Goal: Task Accomplishment & Management: Use online tool/utility

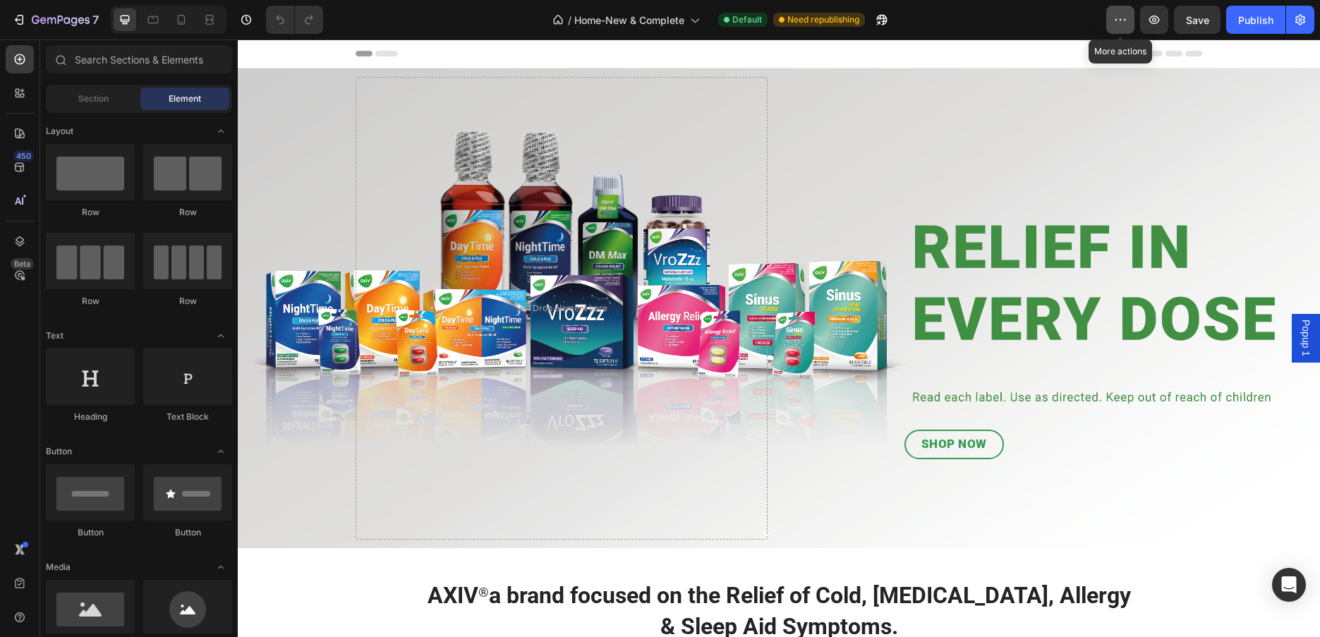
click at [1124, 14] on icon "button" at bounding box center [1121, 20] width 14 height 14
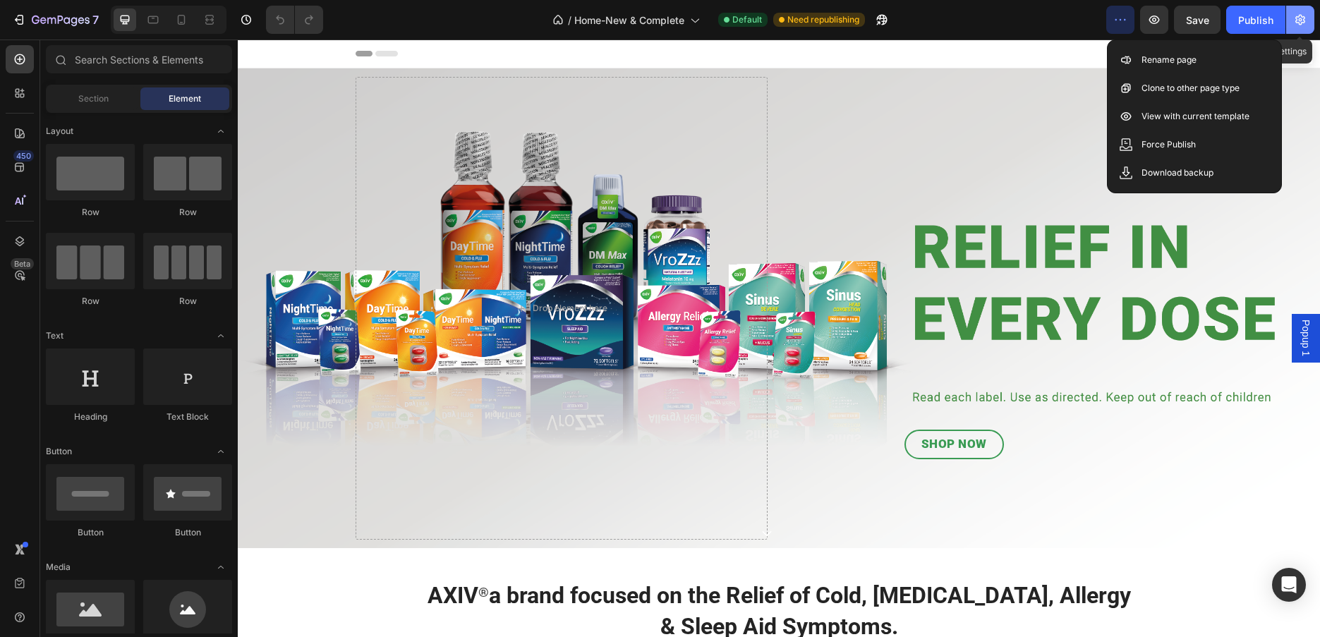
click at [1306, 23] on icon "button" at bounding box center [1300, 20] width 14 height 14
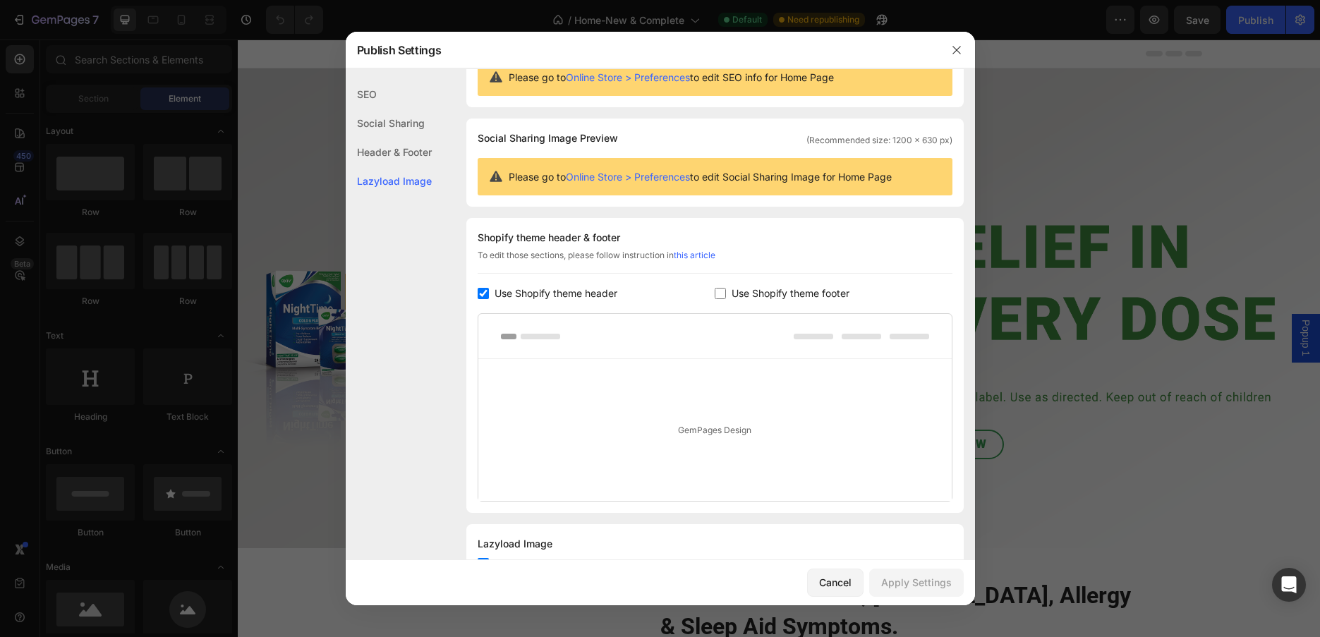
scroll to position [112, 0]
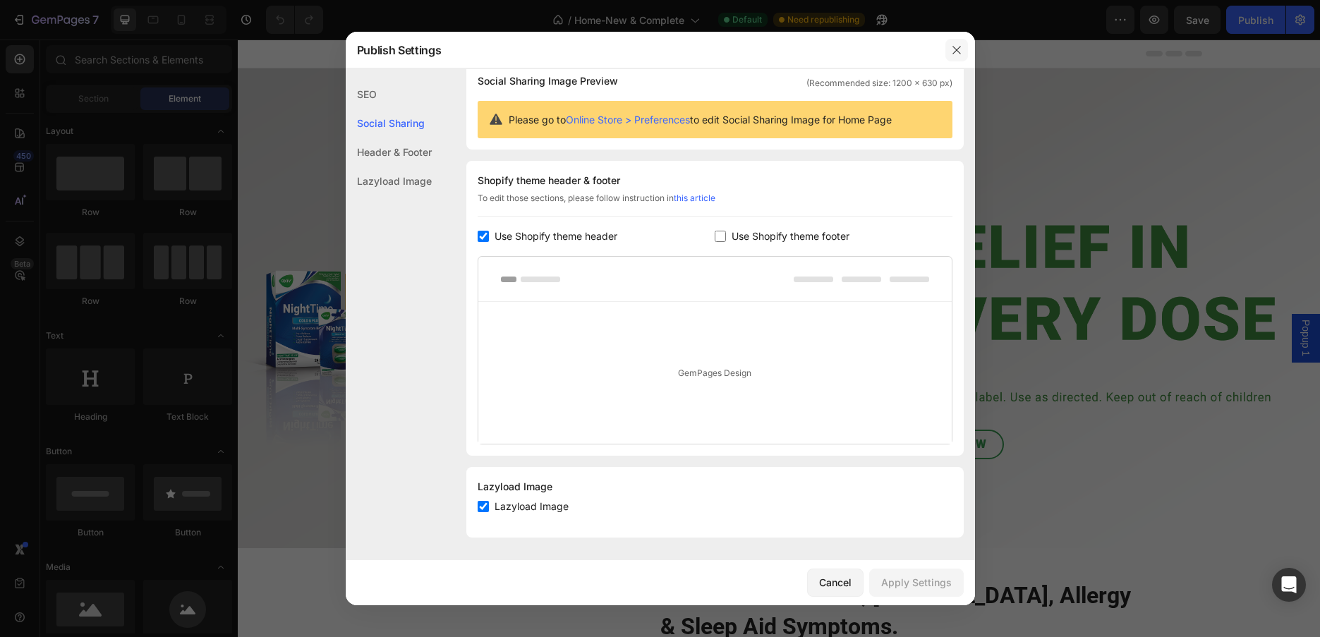
drag, startPoint x: 961, startPoint y: 52, endPoint x: 728, endPoint y: 9, distance: 236.8
click at [961, 52] on icon "button" at bounding box center [956, 49] width 11 height 11
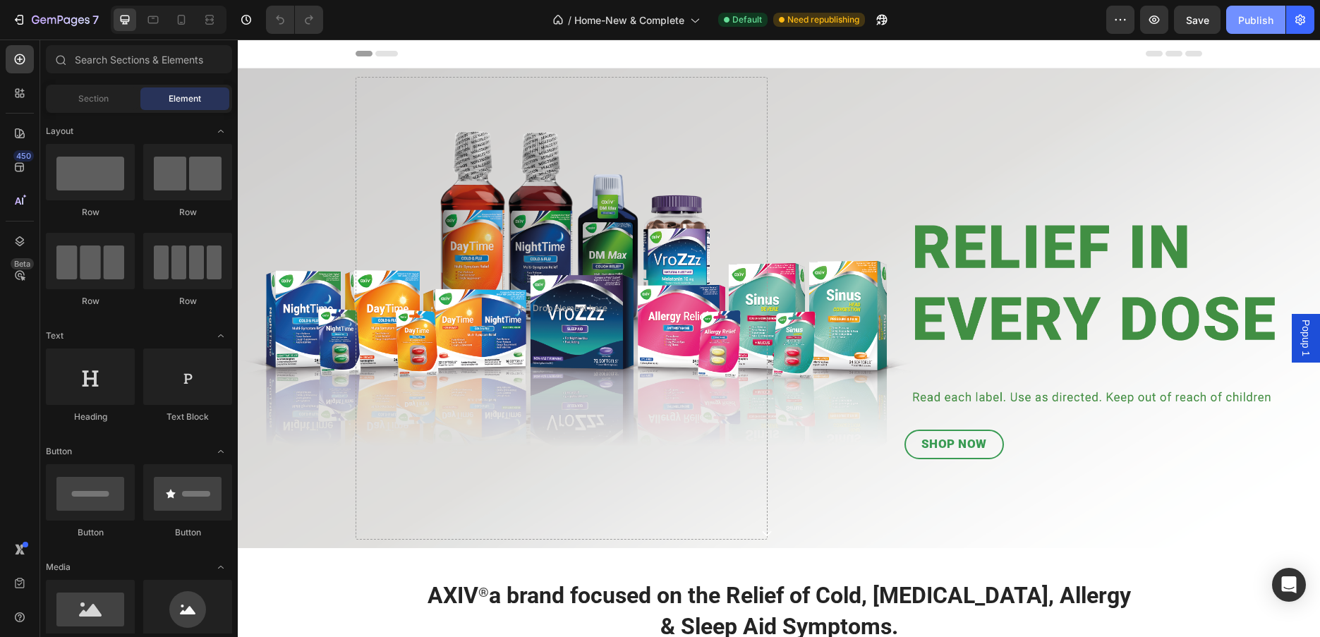
click at [1244, 20] on div "Publish" at bounding box center [1255, 20] width 35 height 15
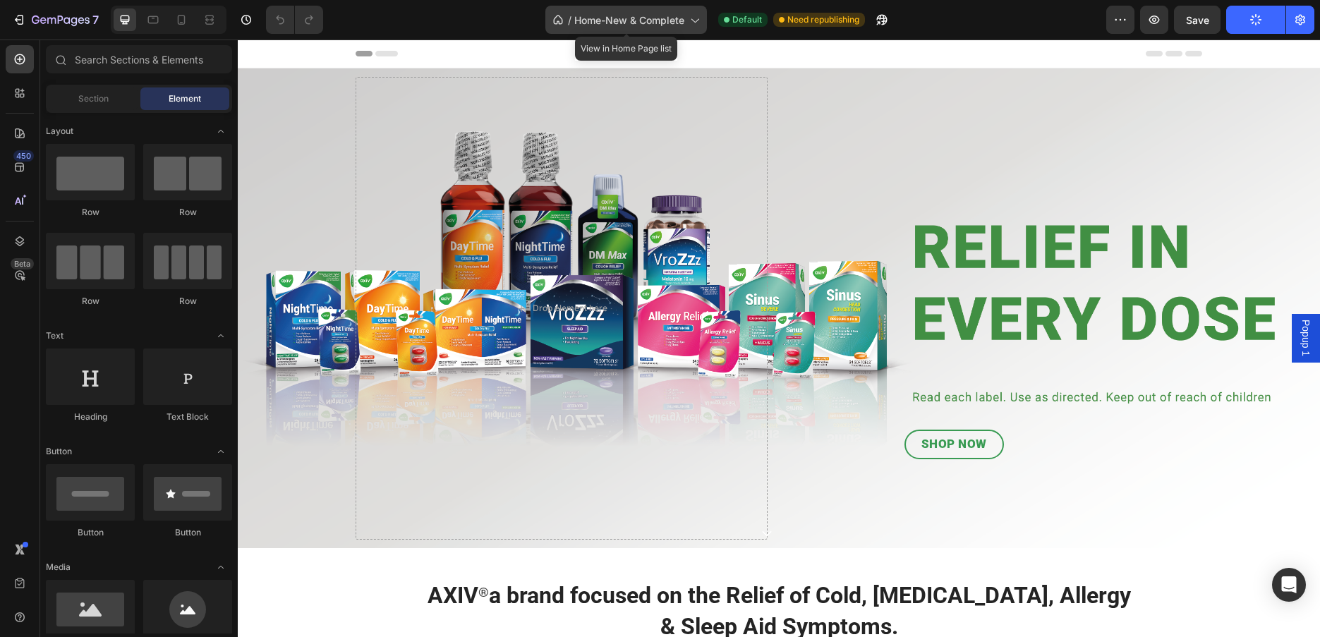
click at [680, 15] on span "Home-New & Complete" at bounding box center [629, 20] width 110 height 15
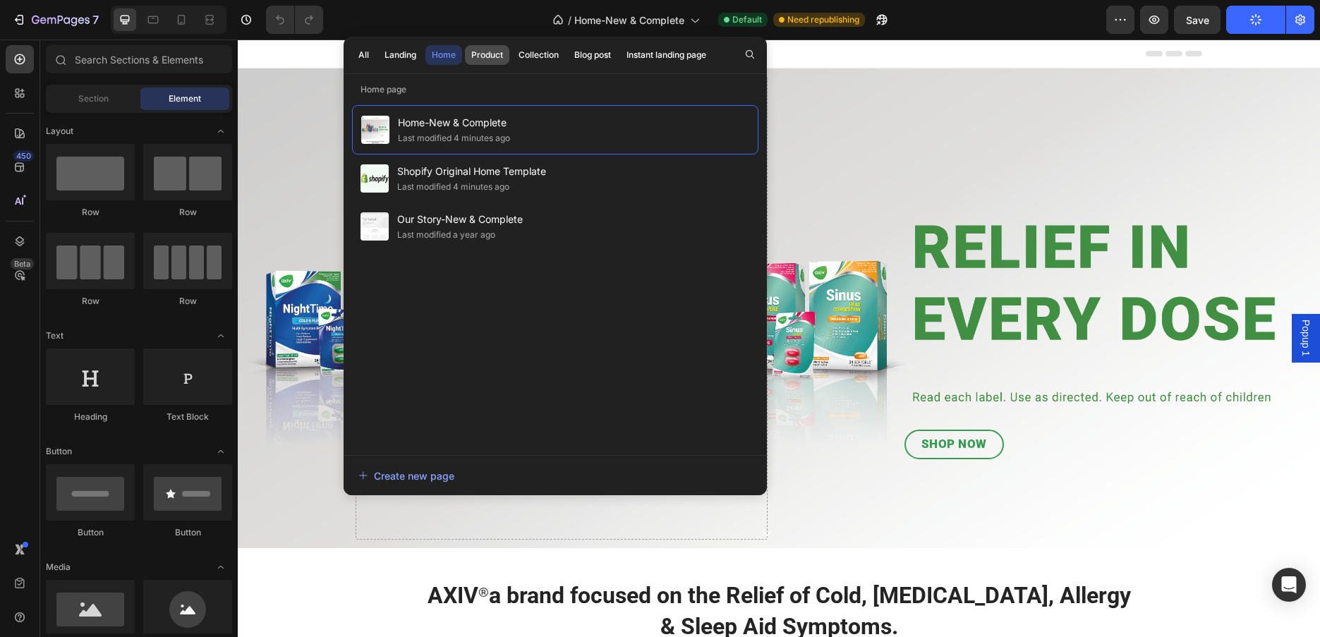
click at [490, 54] on div "Product" at bounding box center [487, 55] width 32 height 13
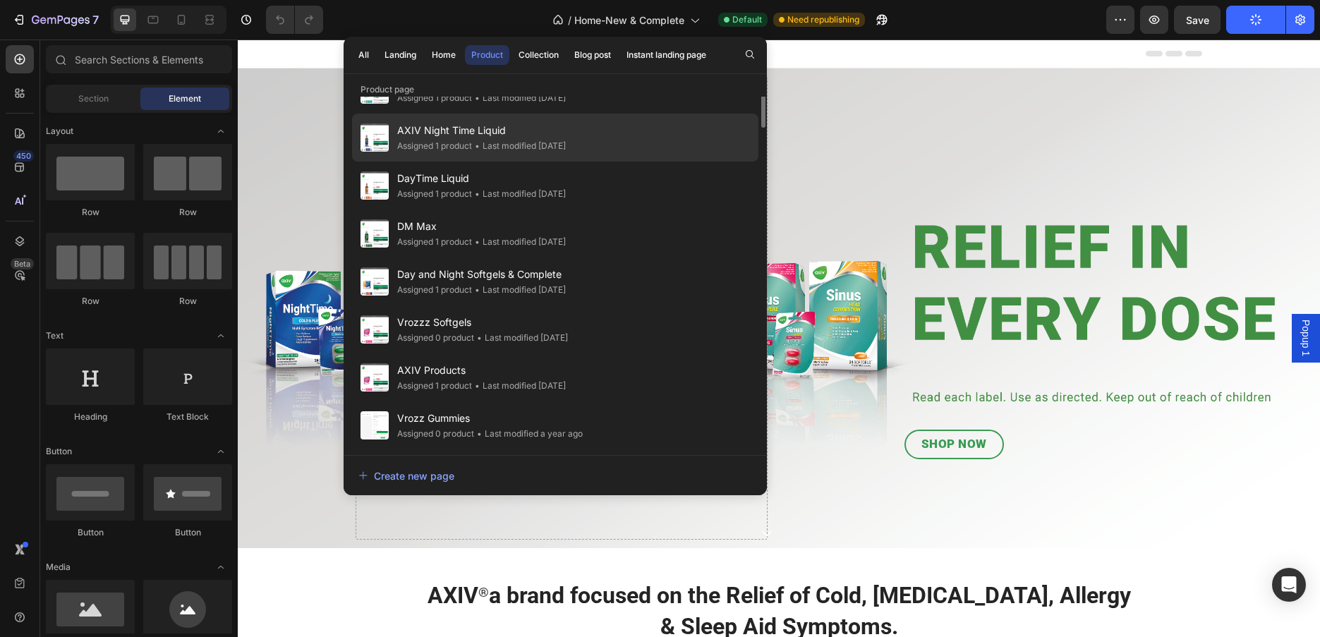
scroll to position [0, 0]
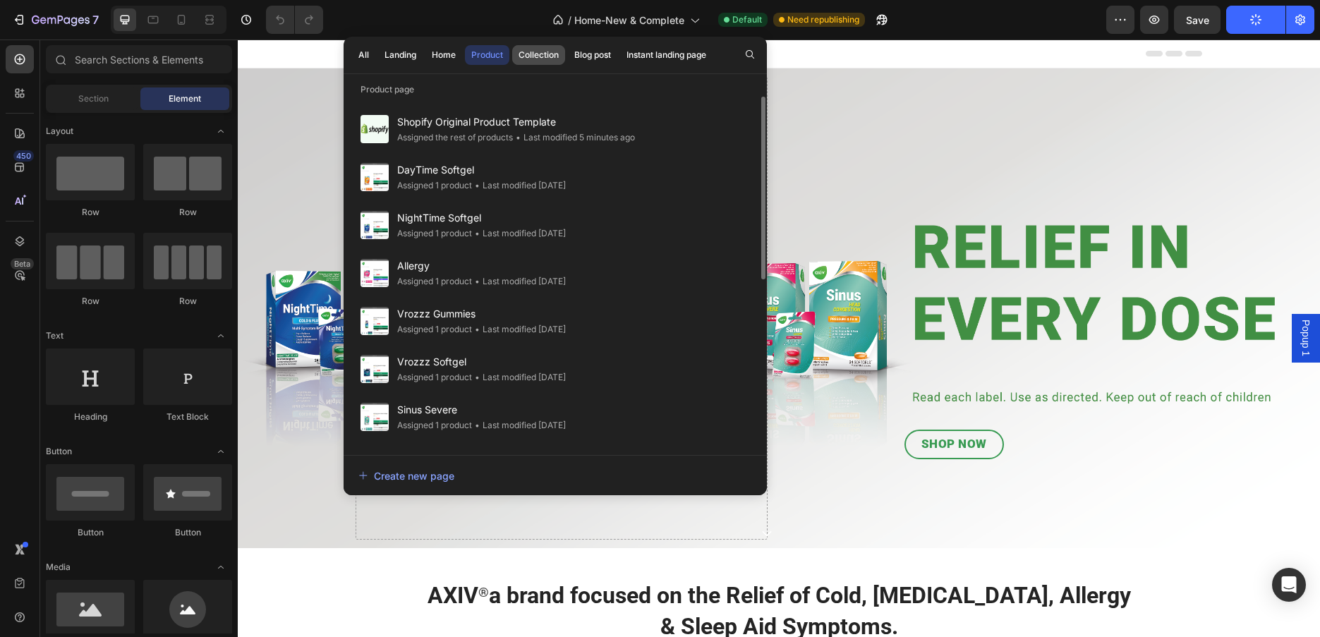
click at [524, 54] on div "Collection" at bounding box center [539, 55] width 40 height 13
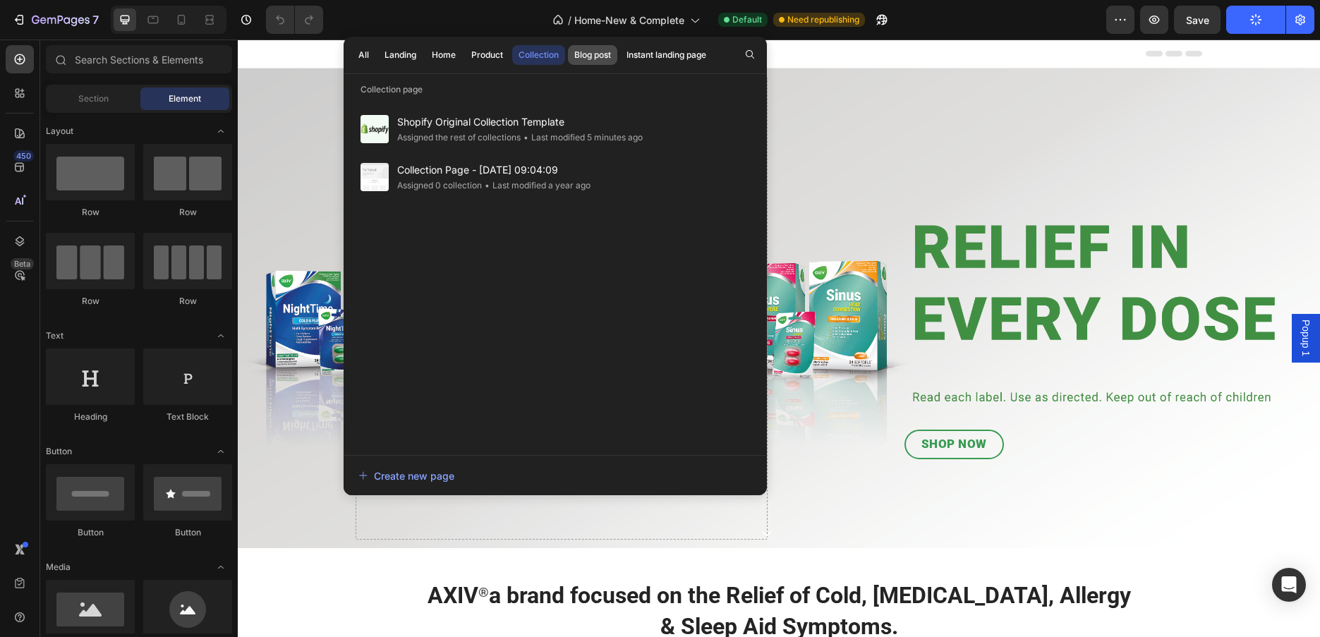
click at [578, 54] on div "Blog post" at bounding box center [592, 55] width 37 height 13
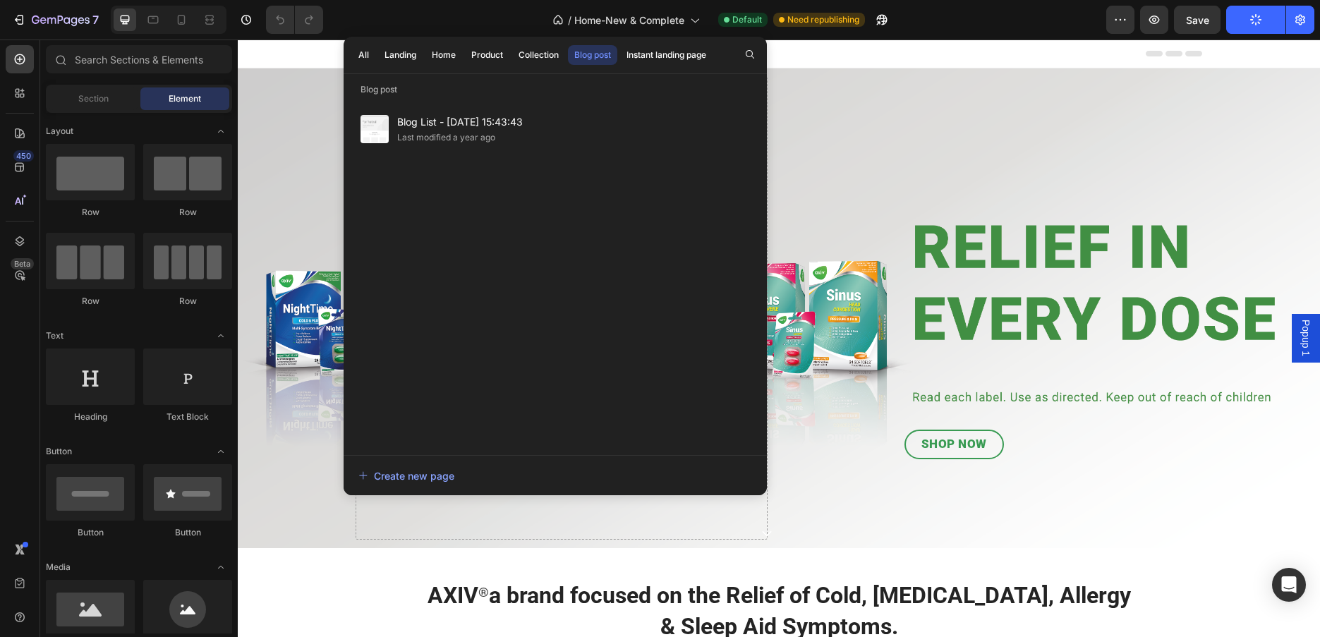
click at [799, 59] on div "Header" at bounding box center [779, 54] width 847 height 28
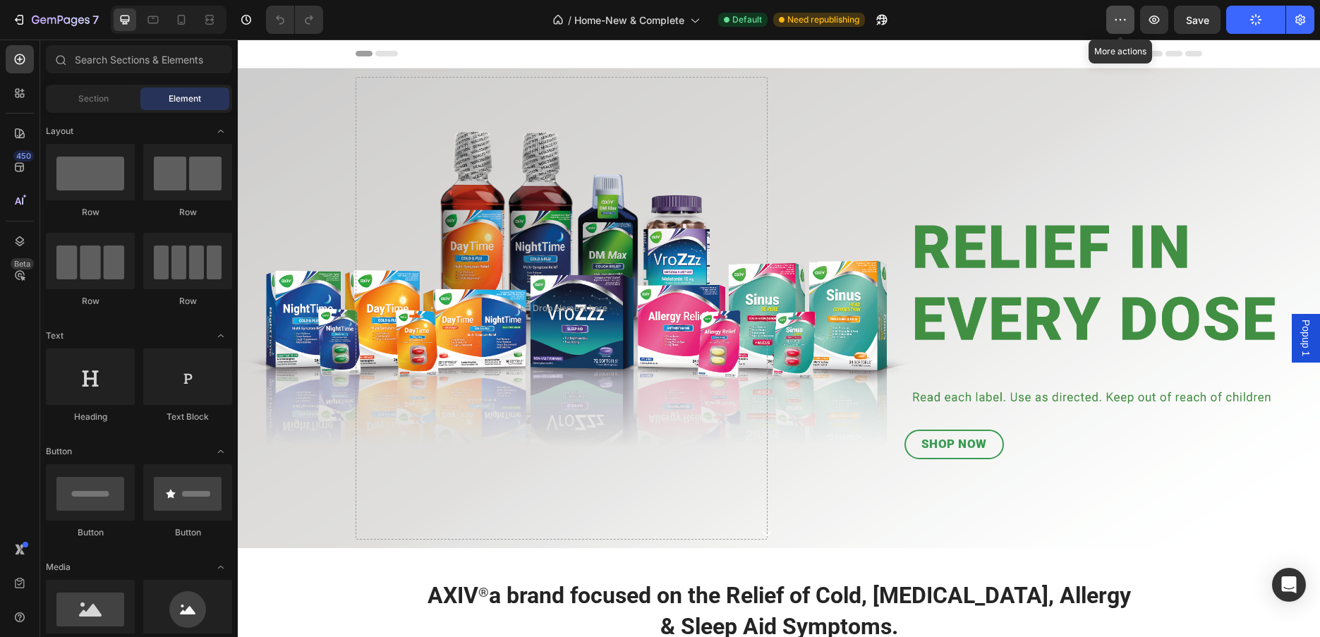
click at [1111, 24] on button "button" at bounding box center [1120, 20] width 28 height 28
click at [1082, 24] on div "/ Home-New & Complete Default Need republishing" at bounding box center [720, 20] width 772 height 28
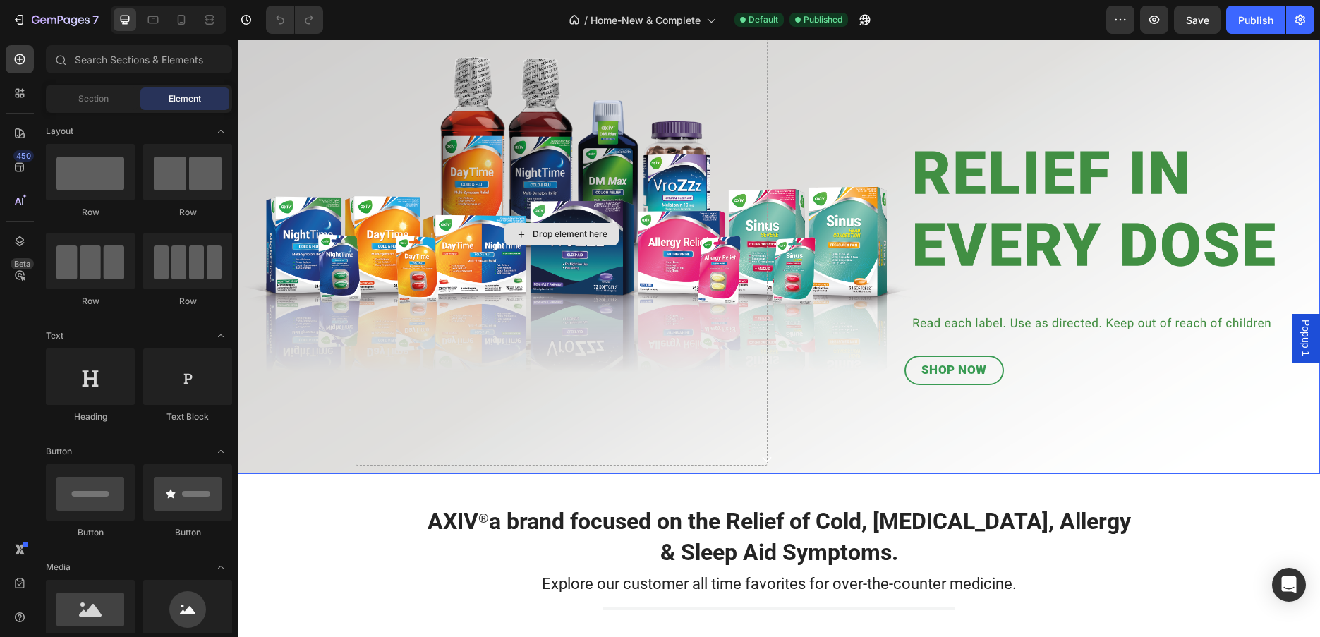
scroll to position [212, 0]
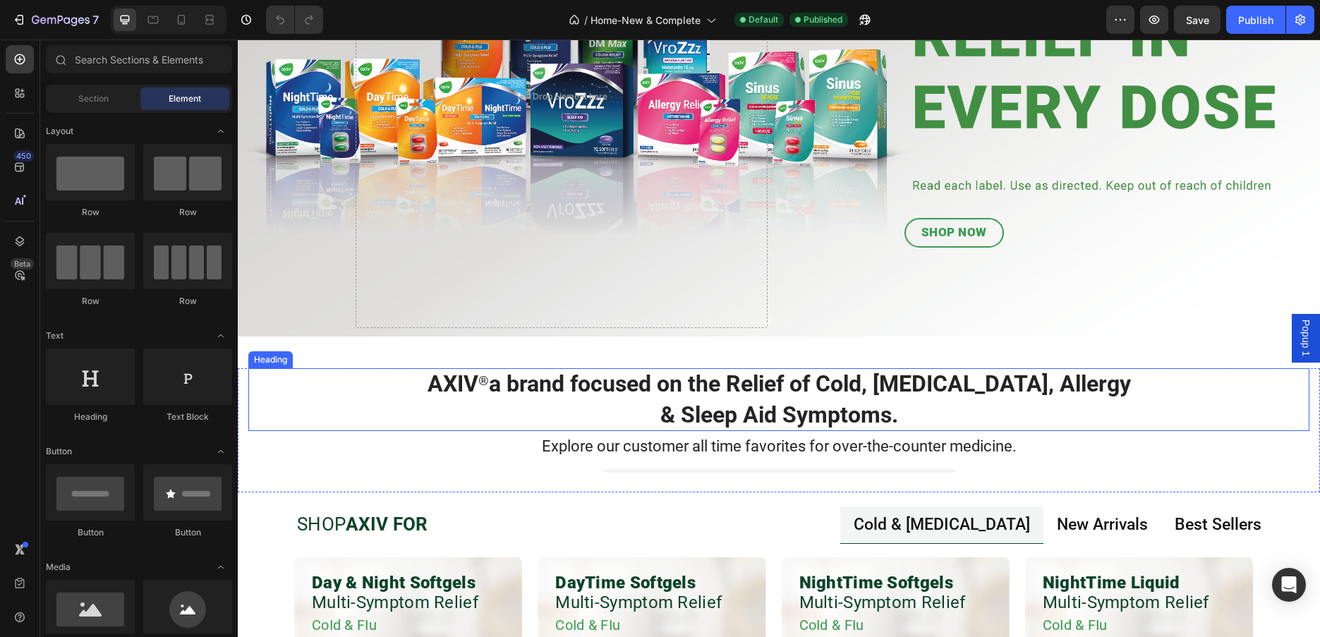
click at [720, 390] on h2 "AXIV ® a brand focused on the Relief of Cold, [MEDICAL_DATA], Allergy & Sleep A…" at bounding box center [779, 399] width 1039 height 63
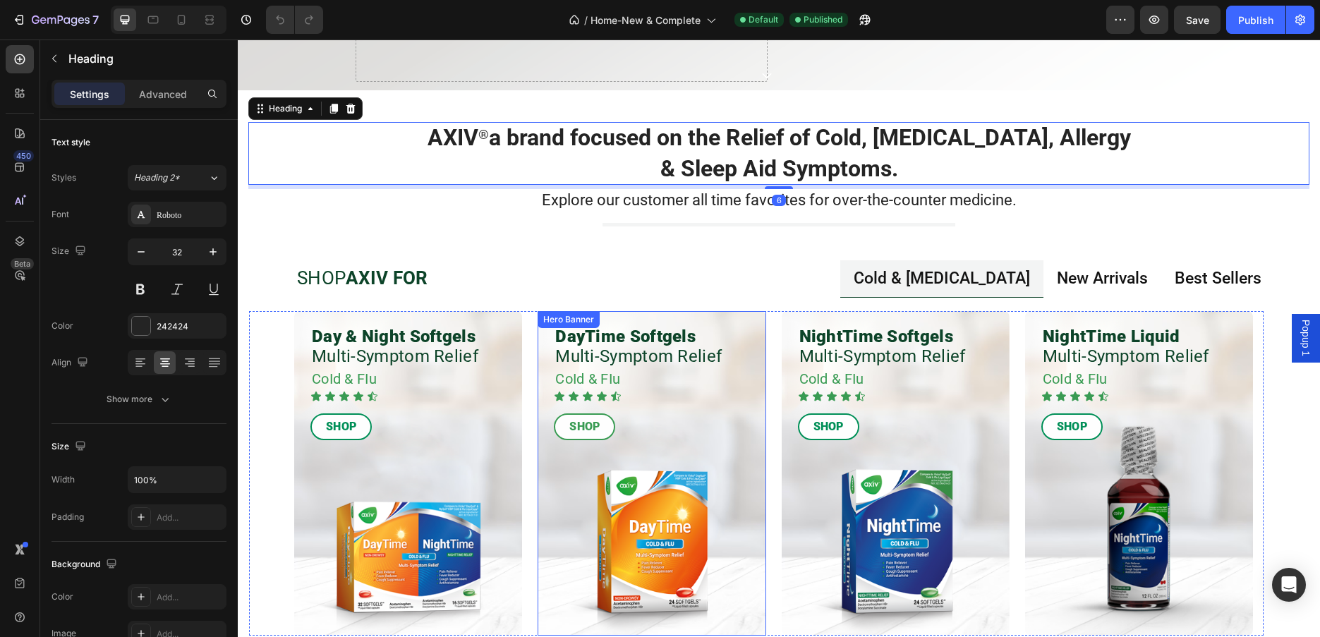
scroll to position [494, 0]
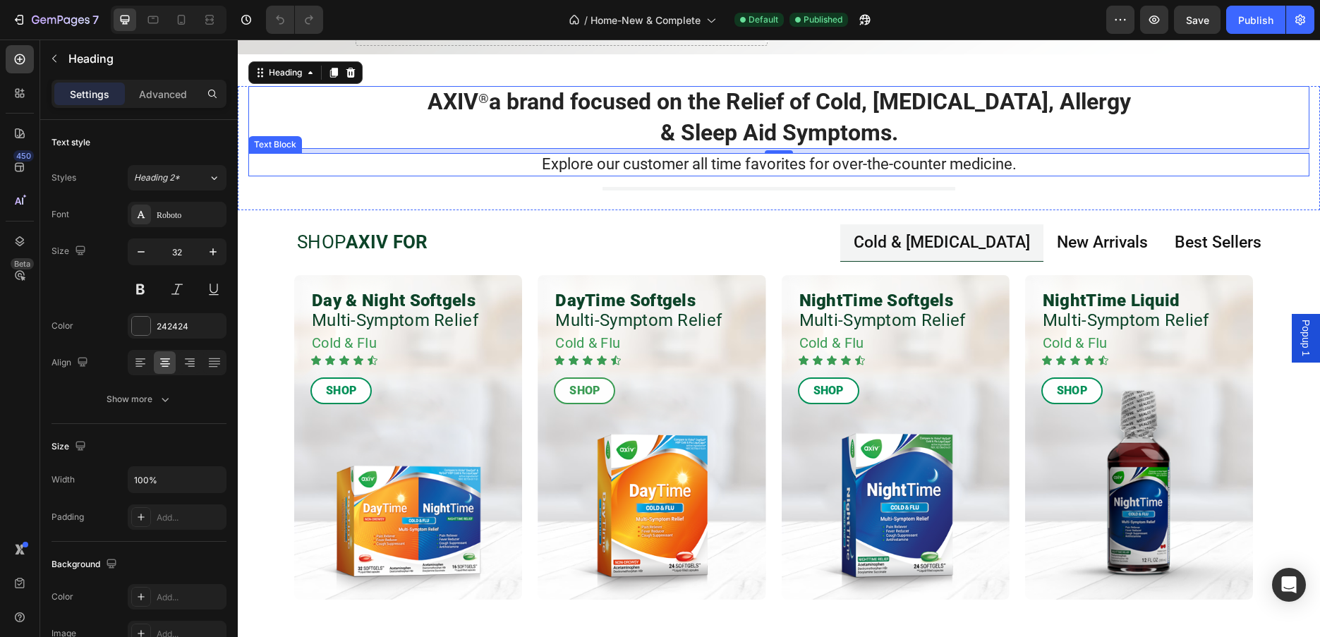
click at [685, 164] on p "Explore our customer all time favorites for over-the-counter medicine." at bounding box center [779, 165] width 1058 height 20
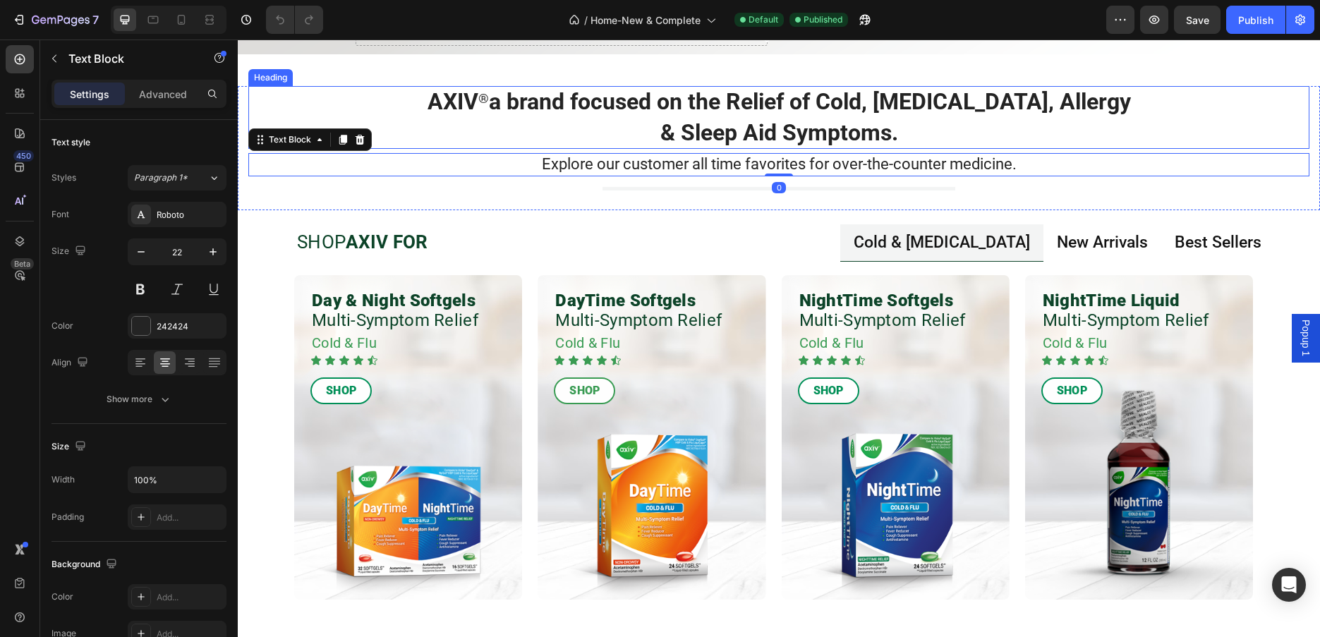
click at [674, 109] on h2 "AXIV ® a brand focused on the Relief of Cold, [MEDICAL_DATA], Allergy & Sleep A…" at bounding box center [779, 117] width 1039 height 63
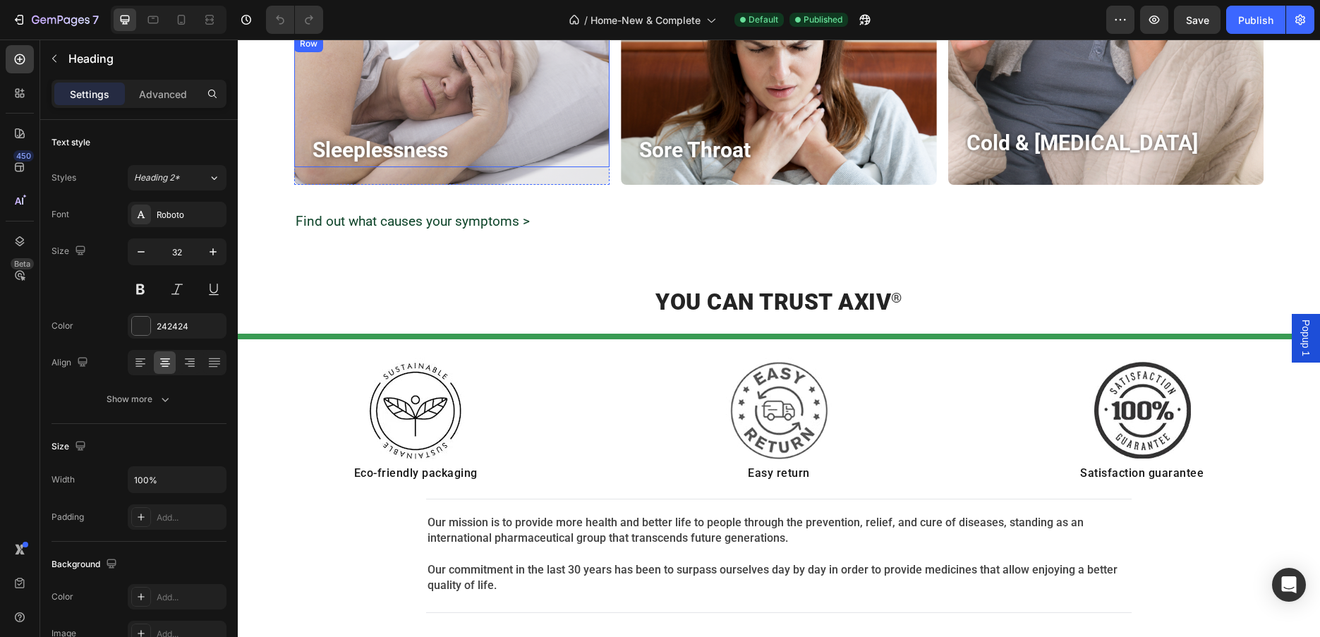
scroll to position [1552, 0]
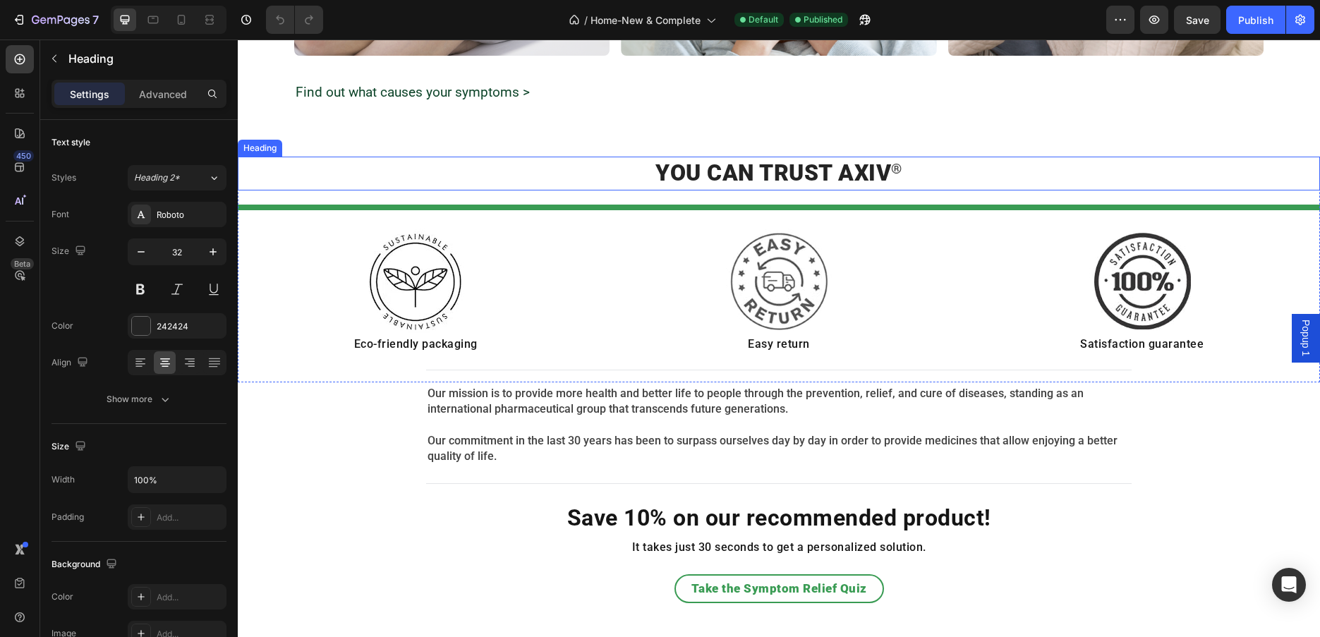
click at [789, 179] on span "YOU CAN TRUST AXIV" at bounding box center [774, 172] width 236 height 27
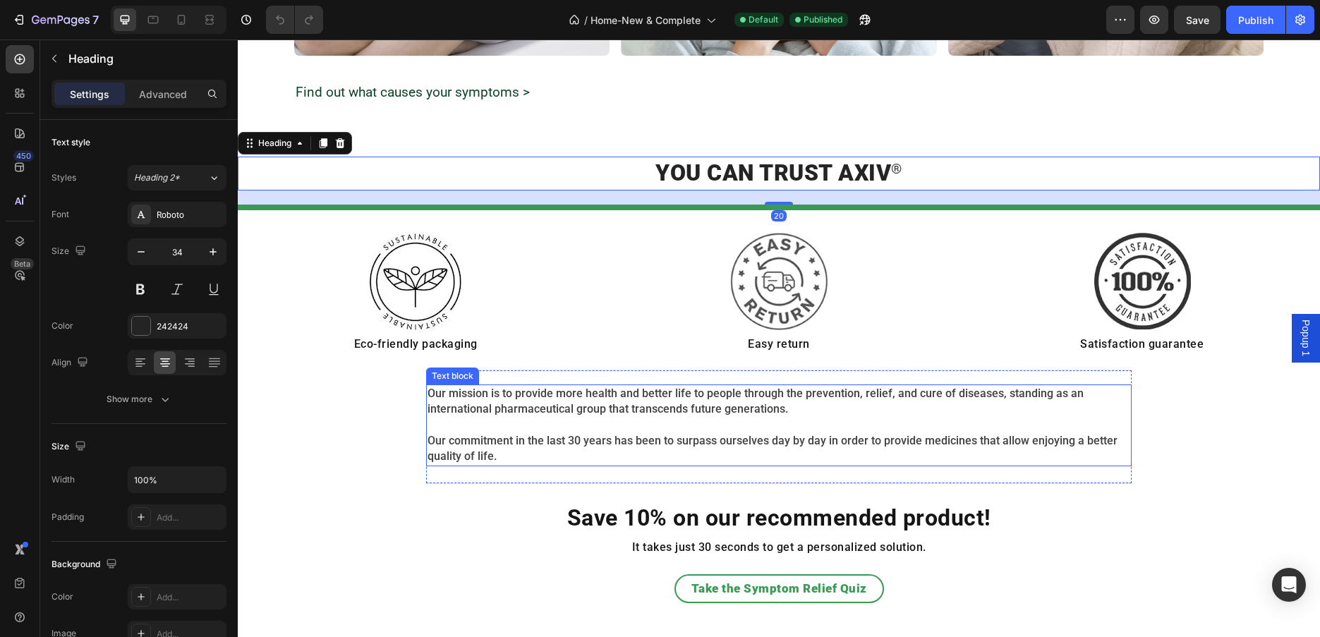
click at [696, 399] on p "Our mission is to provide more health and better life to people through the pre…" at bounding box center [779, 402] width 703 height 32
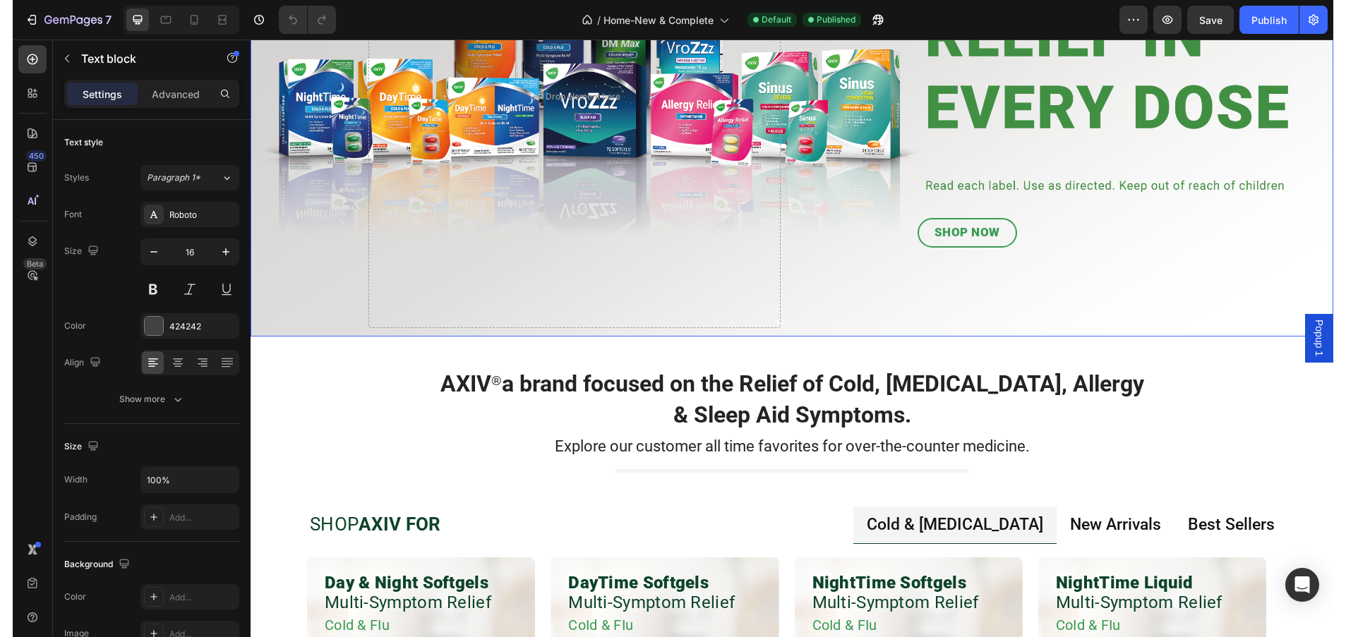
scroll to position [0, 0]
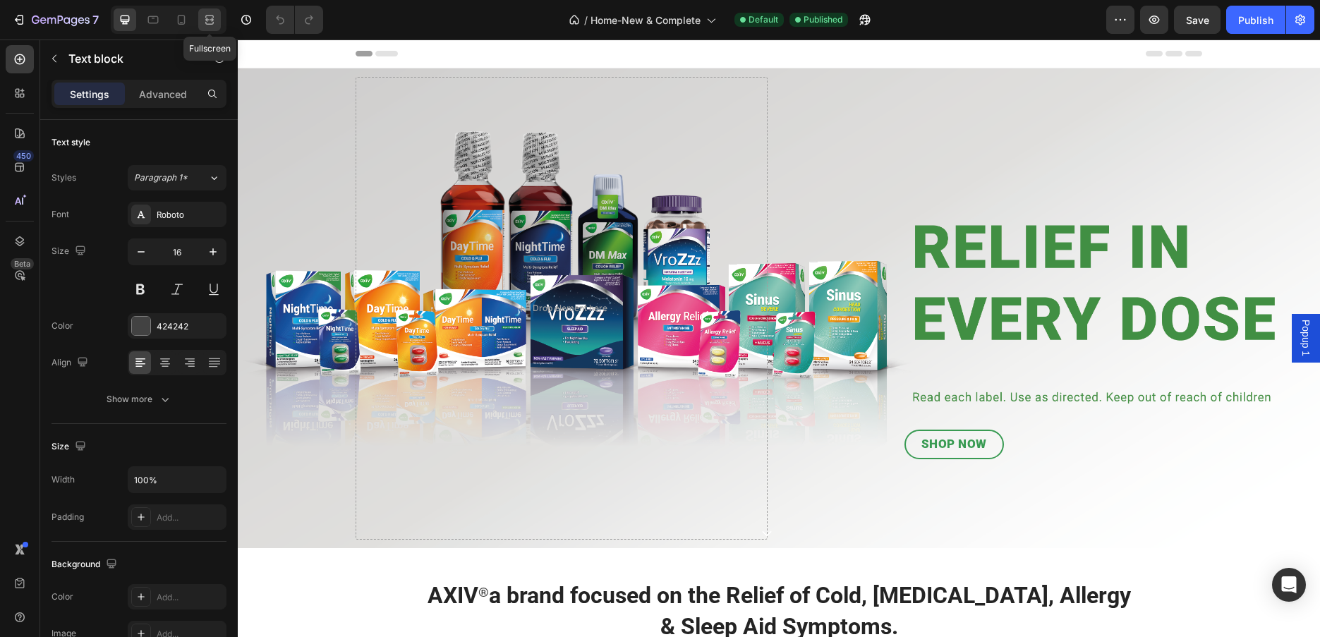
click at [210, 20] on icon at bounding box center [212, 20] width 4 height 4
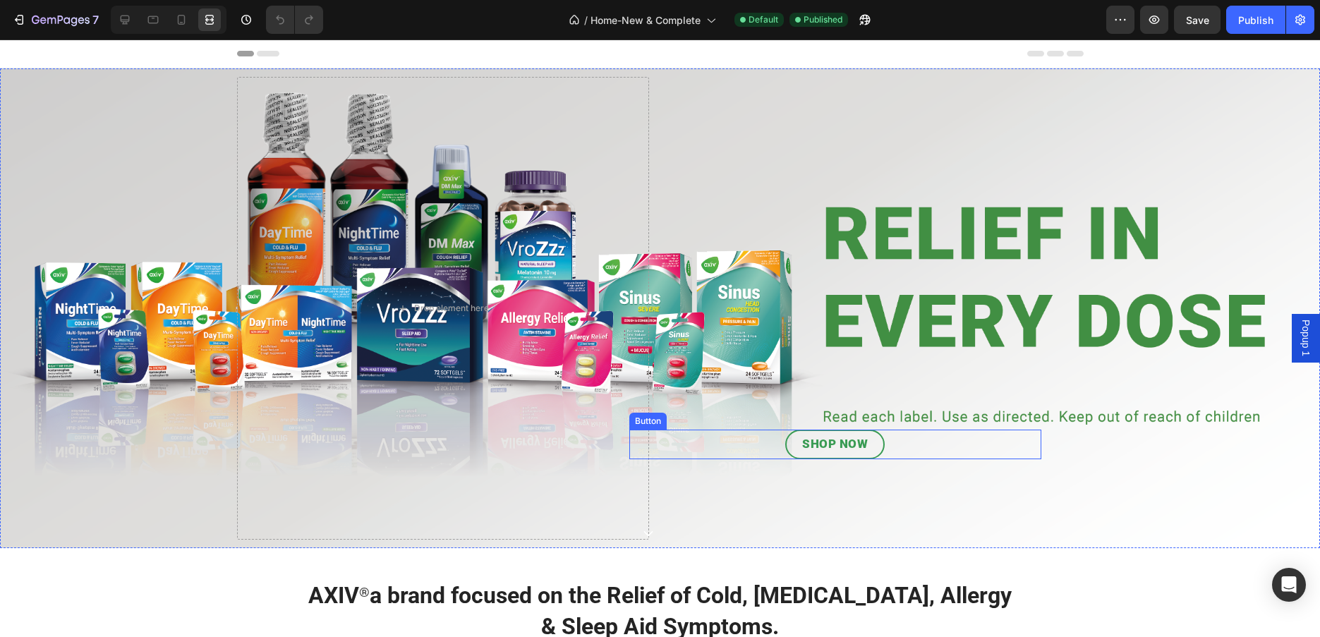
click at [741, 444] on div "SHOP NOW Button" at bounding box center [835, 445] width 412 height 30
click at [785, 446] on link "SHOP NOW" at bounding box center [834, 445] width 99 height 30
click at [136, 19] on div at bounding box center [125, 19] width 23 height 23
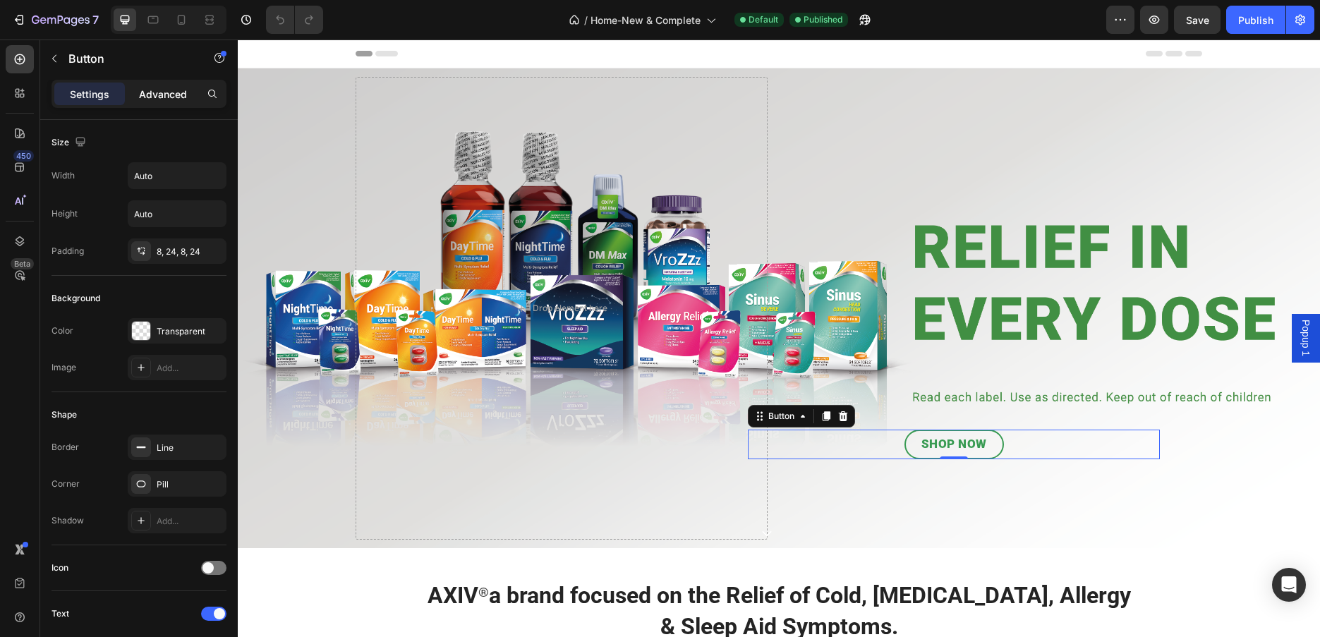
click at [164, 87] on p "Advanced" at bounding box center [163, 94] width 48 height 15
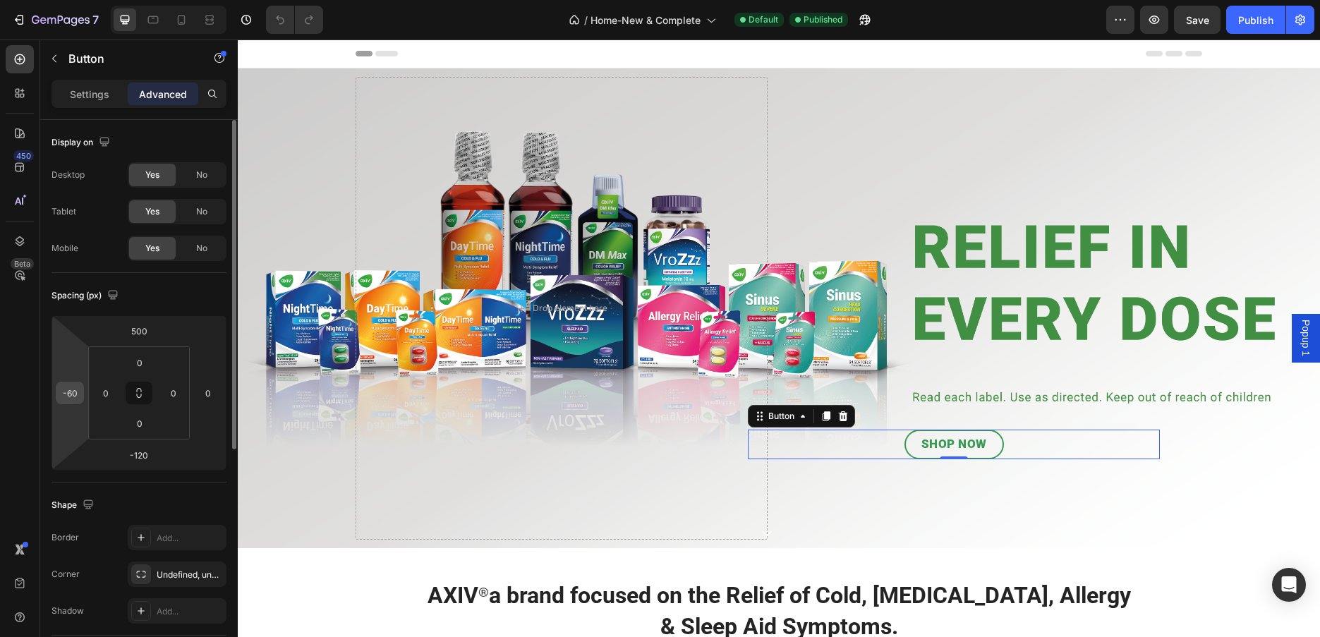
click at [73, 399] on input "-60" at bounding box center [69, 392] width 21 height 21
click at [73, 397] on input "-60" at bounding box center [69, 392] width 21 height 21
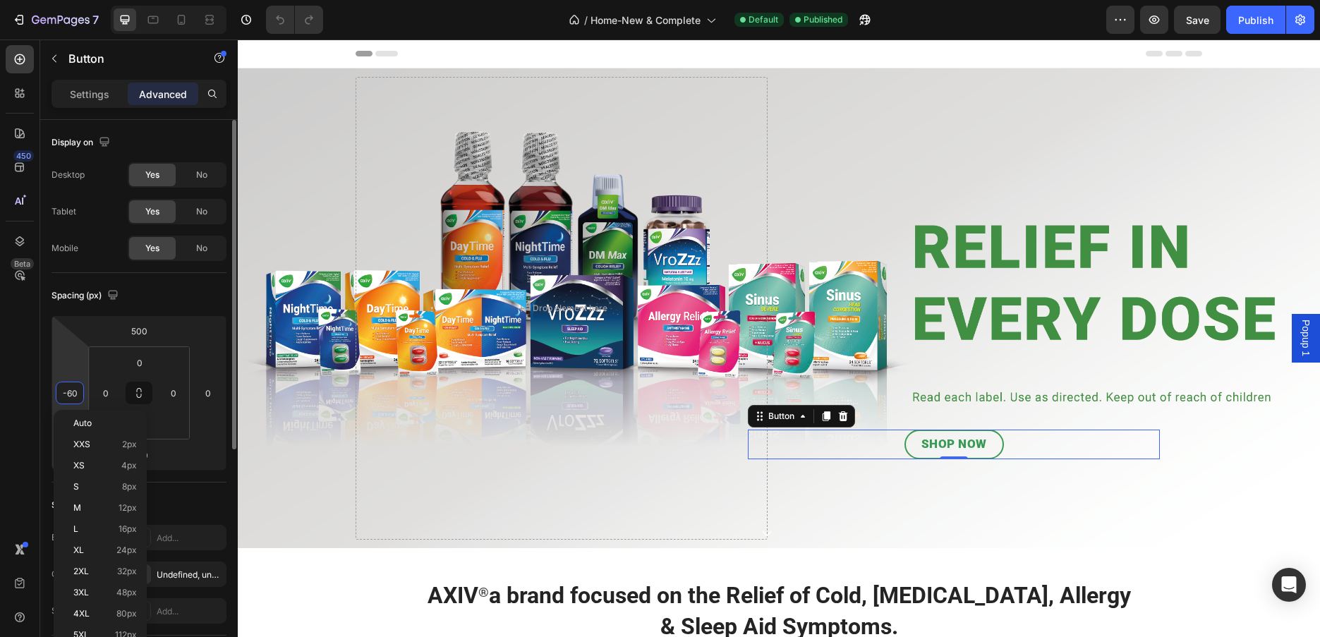
click at [72, 393] on input "-60" at bounding box center [69, 392] width 21 height 21
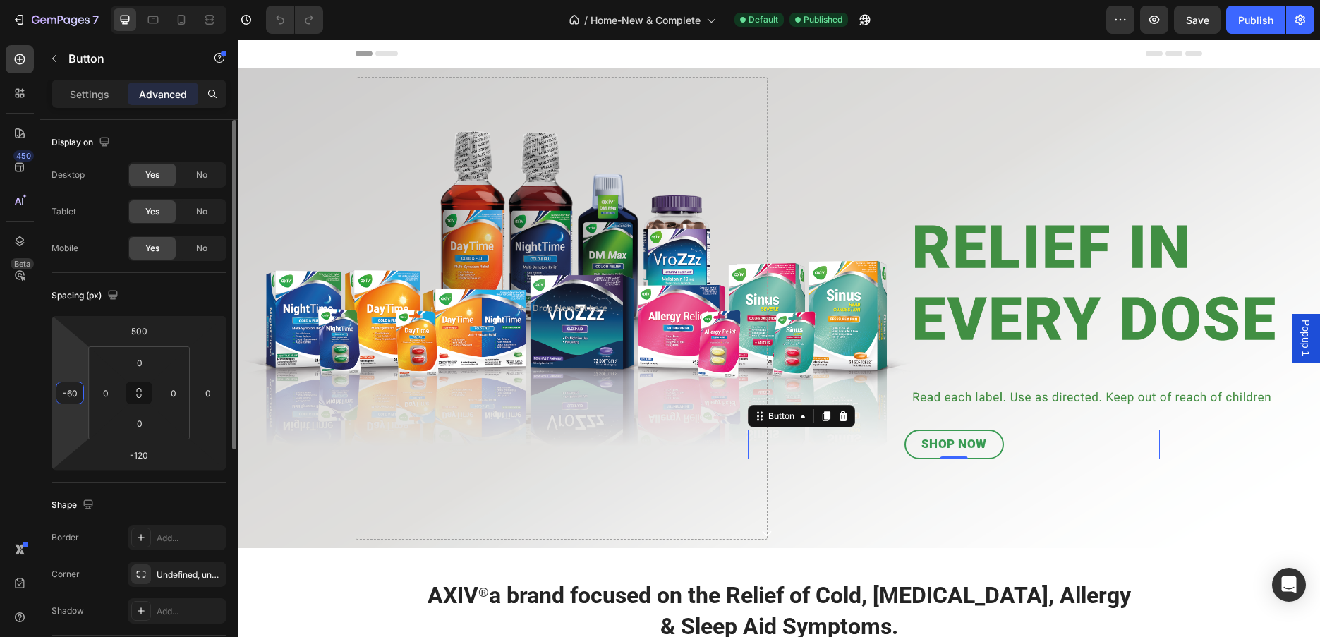
click at [72, 393] on input "-60" at bounding box center [69, 392] width 21 height 21
type input "-5"
click at [44, 357] on div "Display on Desktop Yes No Tablet Yes No Mobile Yes No Spacing (px) 500 -42 -120…" at bounding box center [139, 590] width 198 height 941
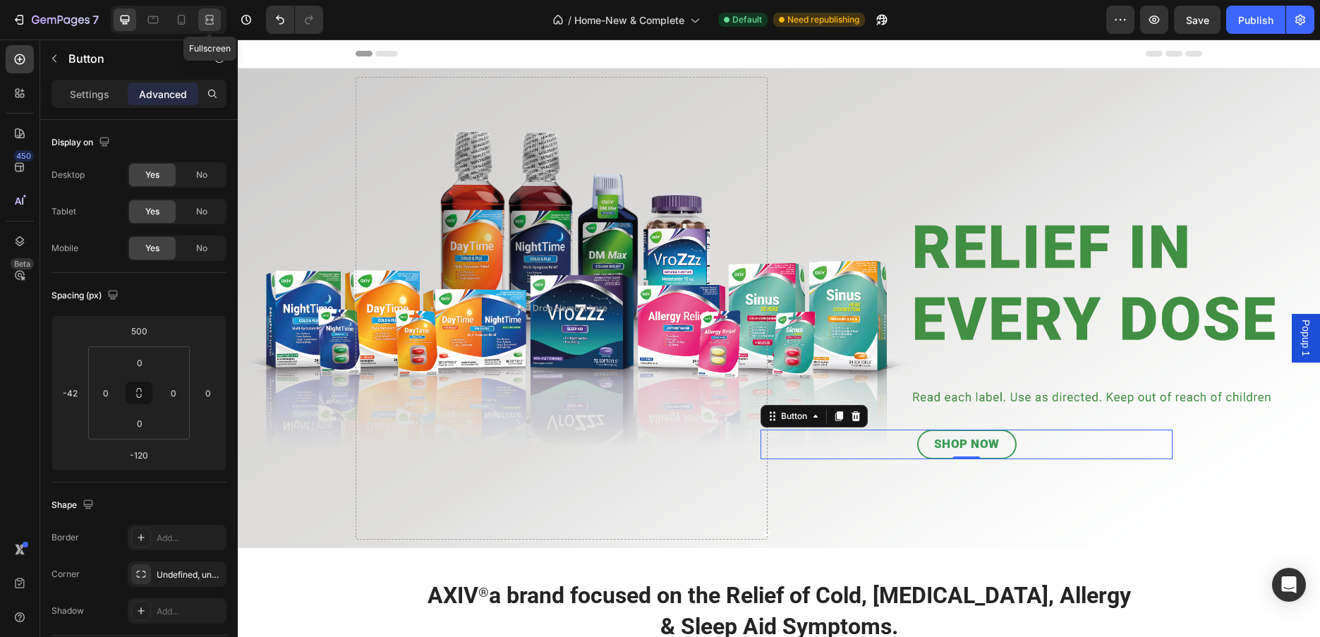
click at [209, 25] on icon at bounding box center [210, 20] width 14 height 14
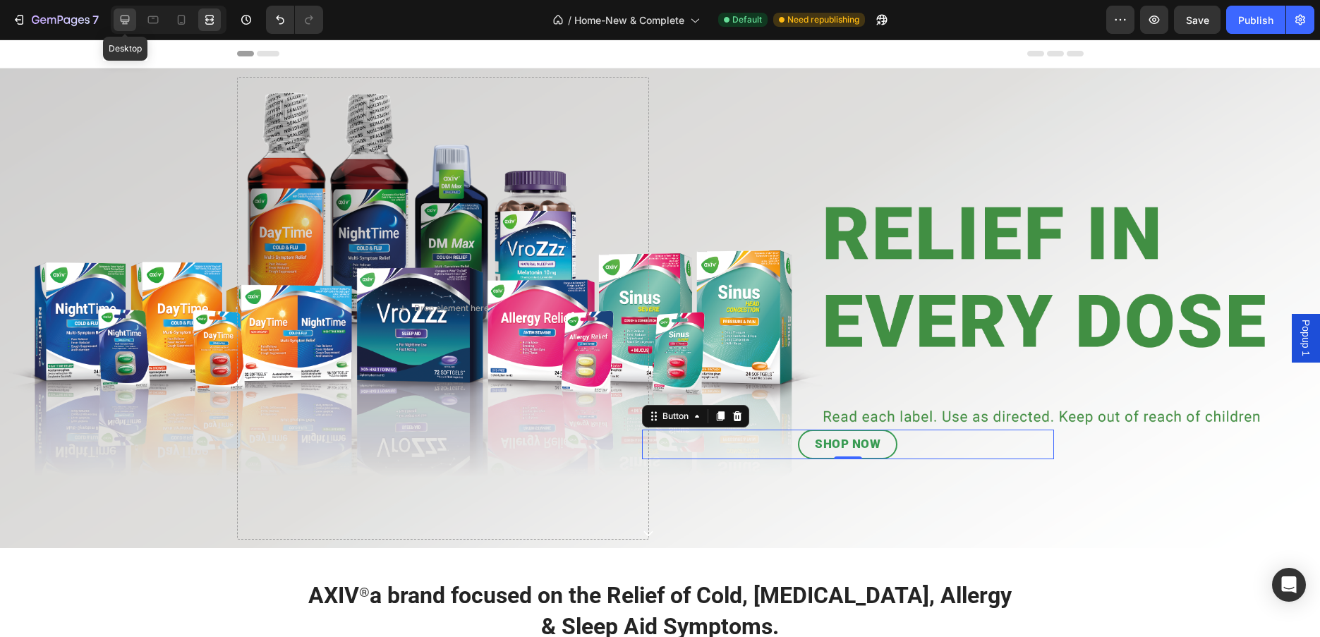
click at [125, 14] on icon at bounding box center [125, 20] width 14 height 14
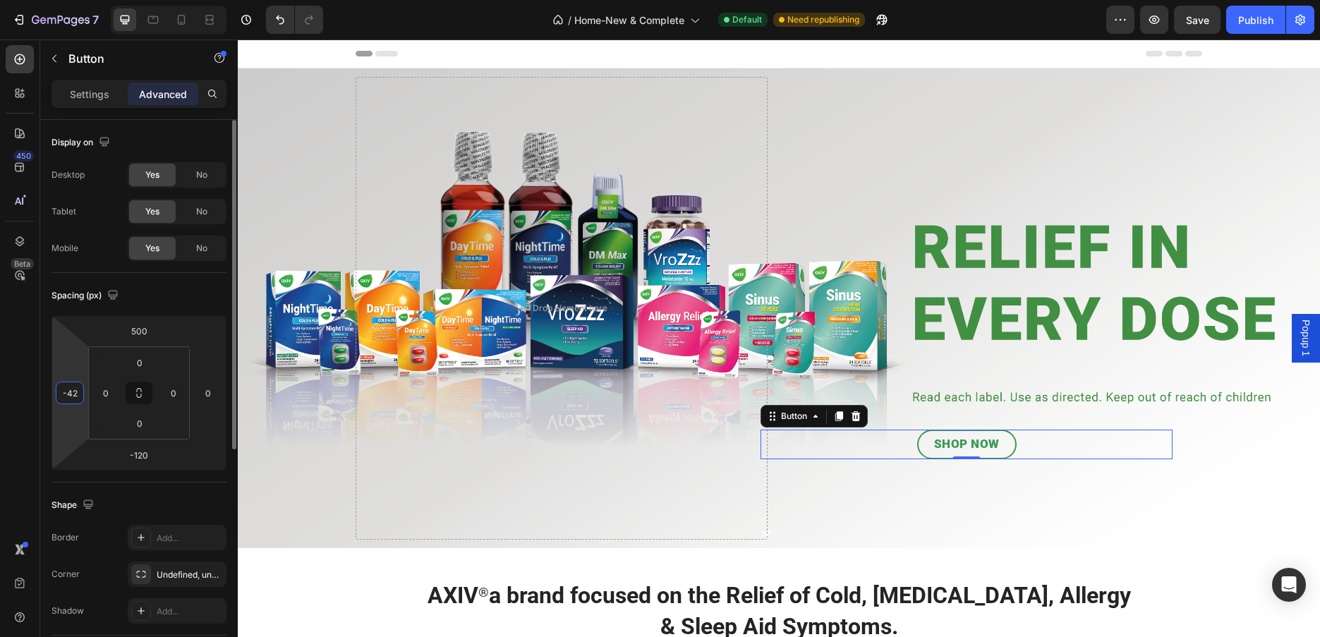
click at [71, 394] on input "-42" at bounding box center [69, 392] width 21 height 21
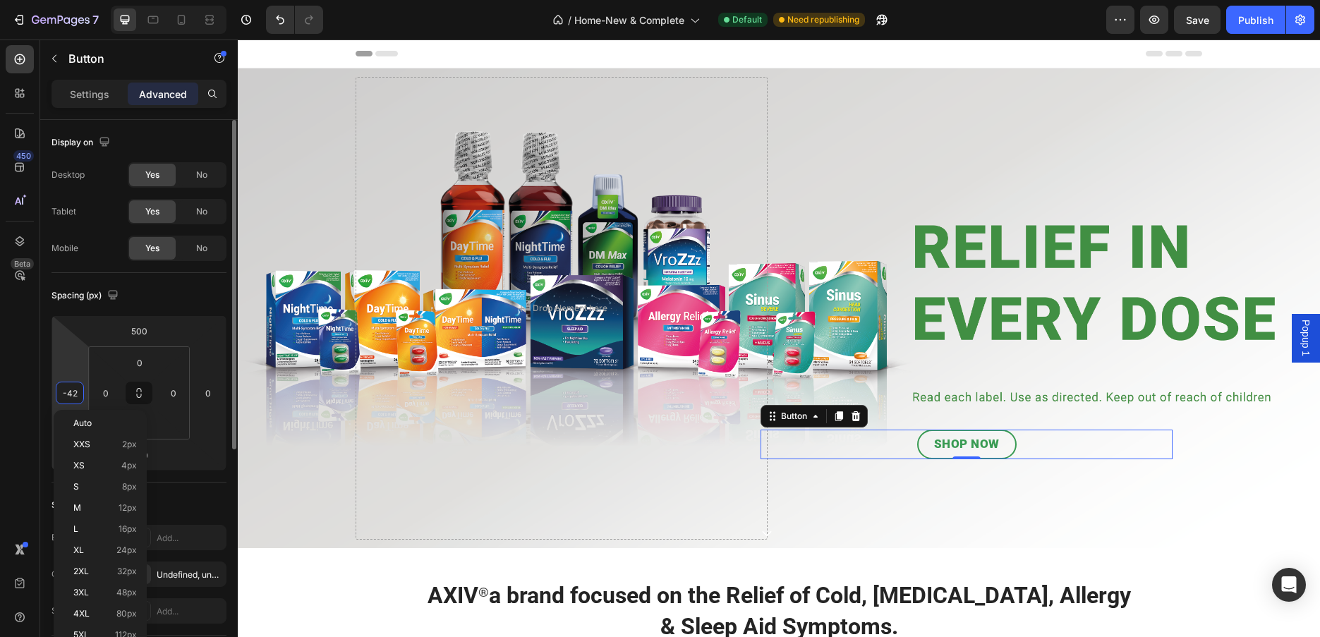
click at [71, 394] on input "-42" at bounding box center [69, 392] width 21 height 21
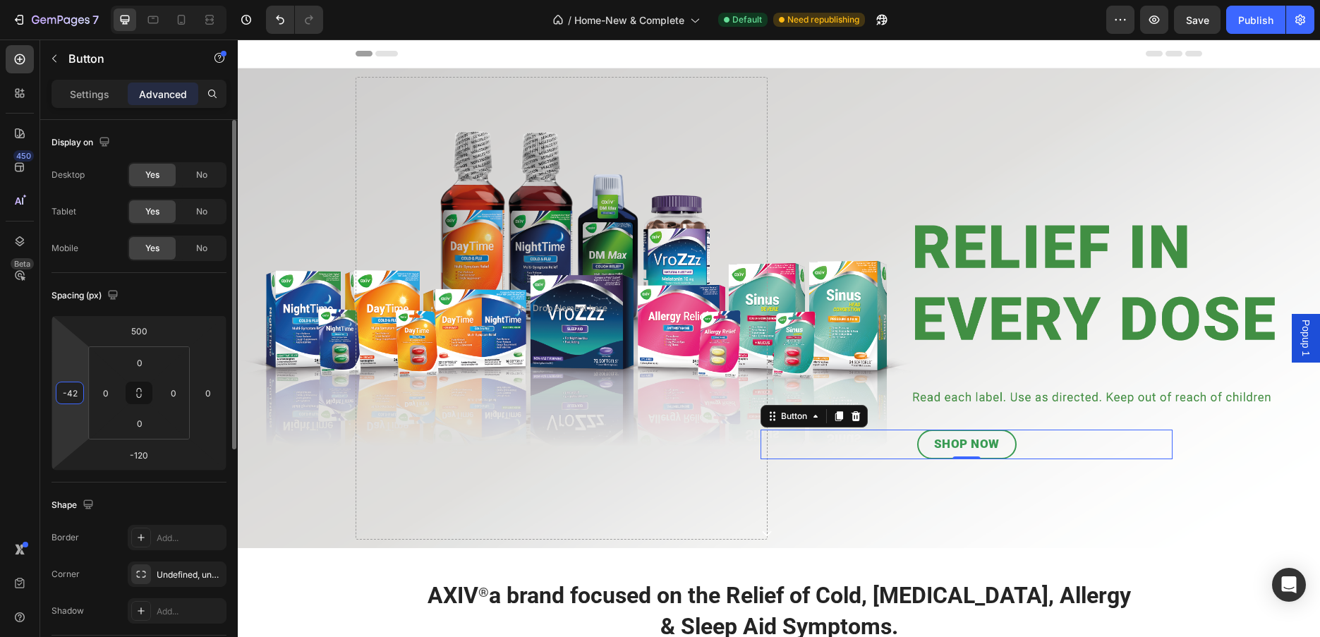
click at [68, 394] on input "-42" at bounding box center [69, 392] width 21 height 21
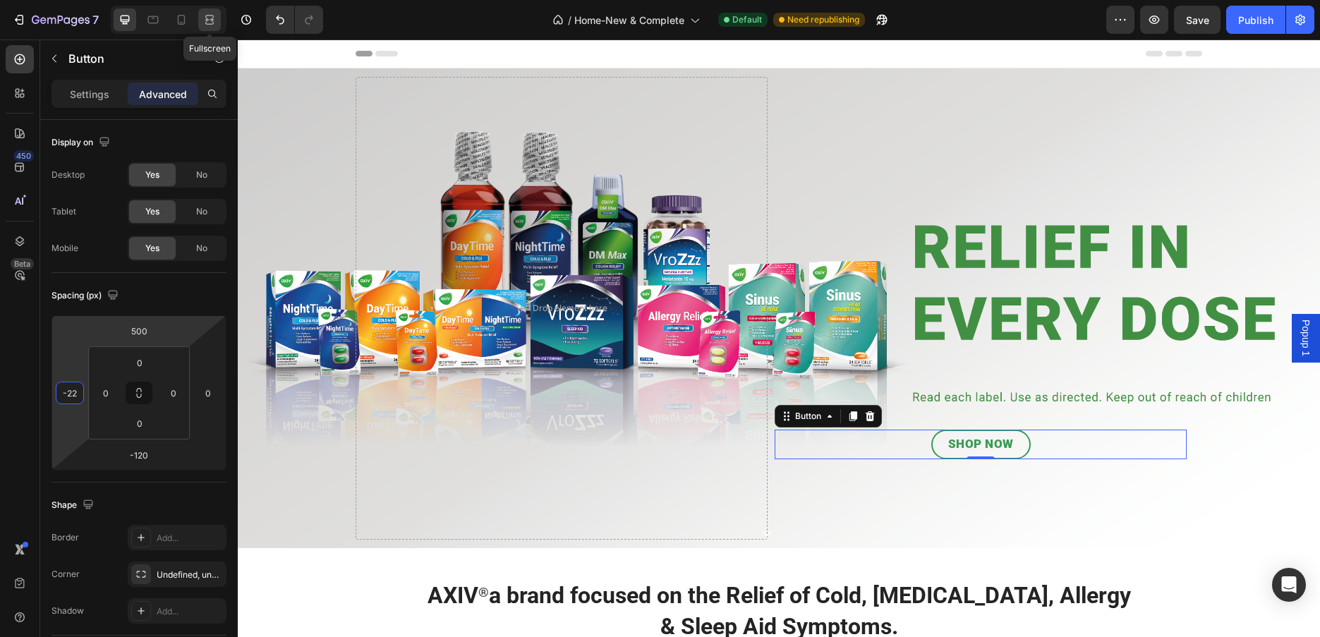
click at [212, 18] on icon at bounding box center [210, 20] width 14 height 14
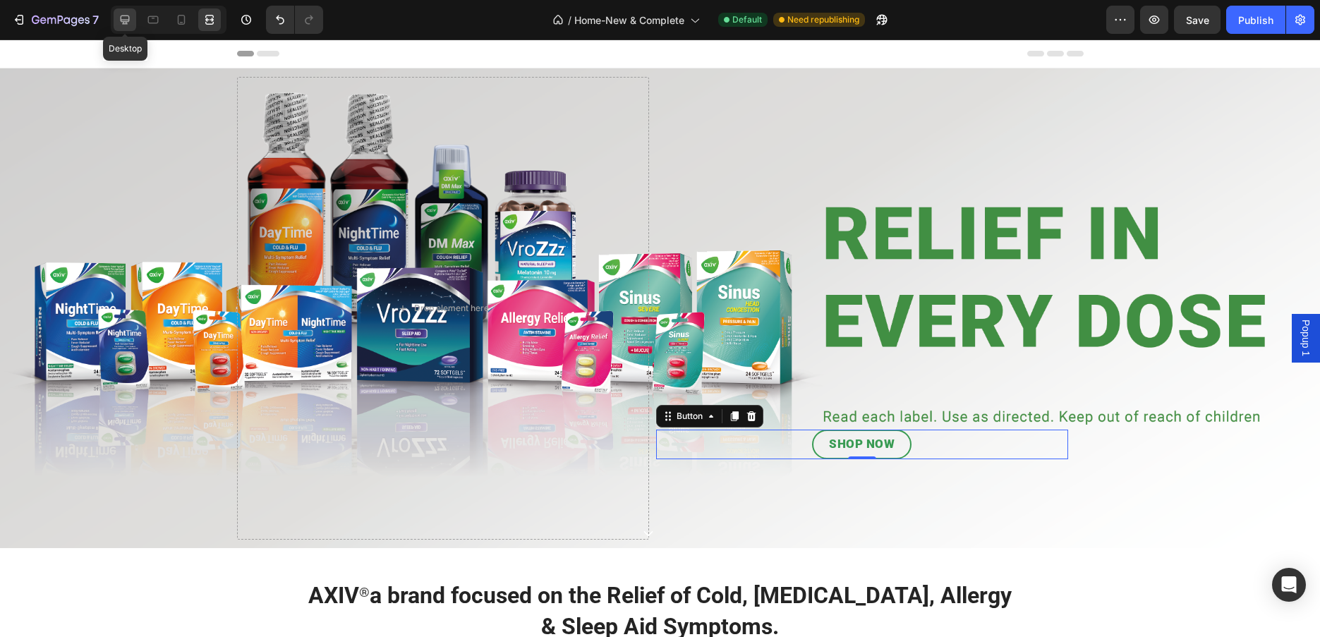
click at [123, 16] on icon at bounding box center [125, 20] width 9 height 9
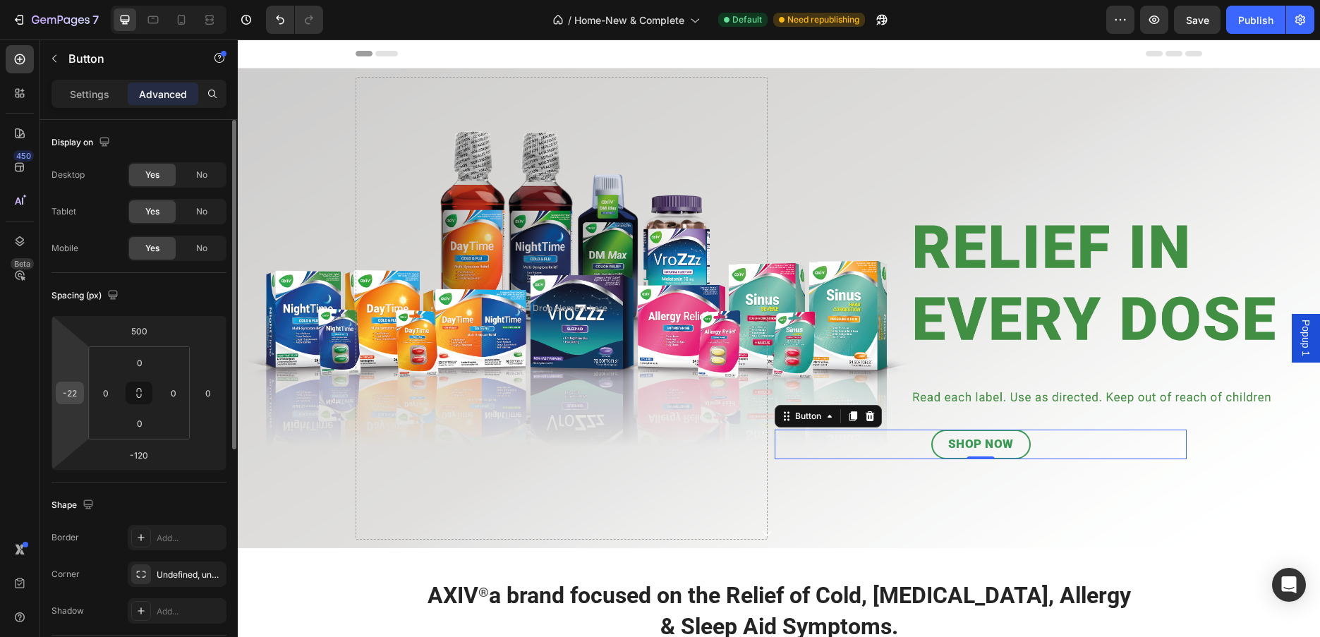
click at [67, 395] on input "-22" at bounding box center [69, 392] width 21 height 21
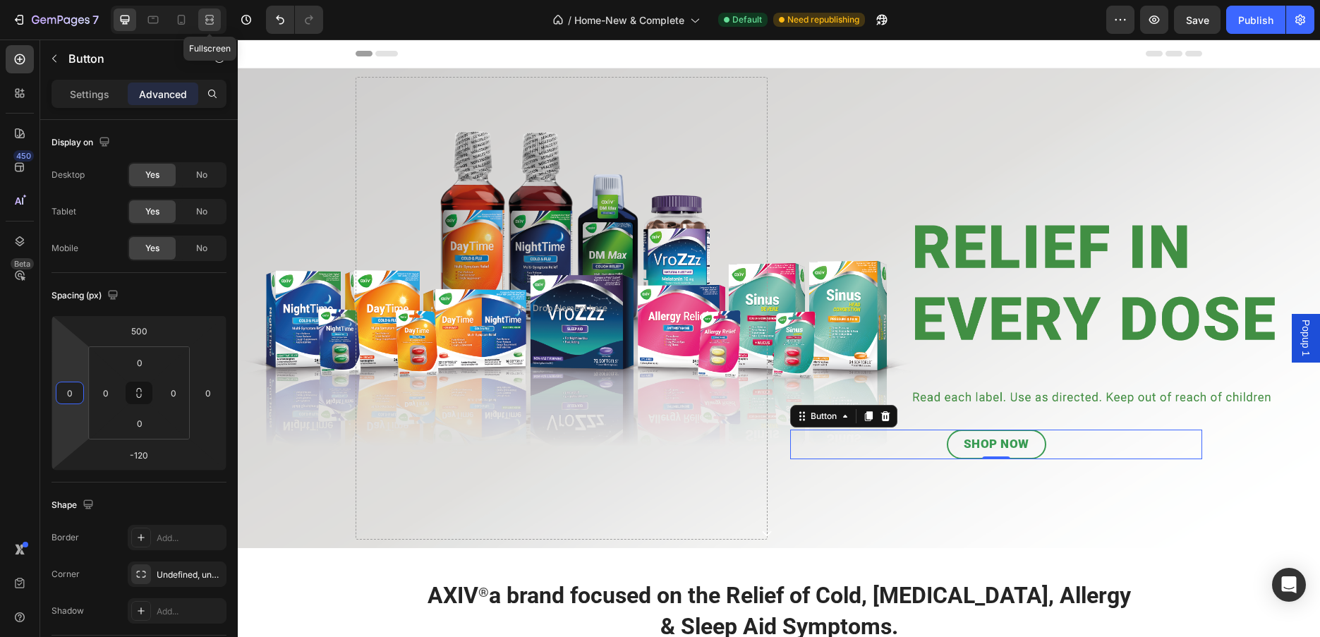
type input "0"
click at [212, 11] on div at bounding box center [209, 19] width 23 height 23
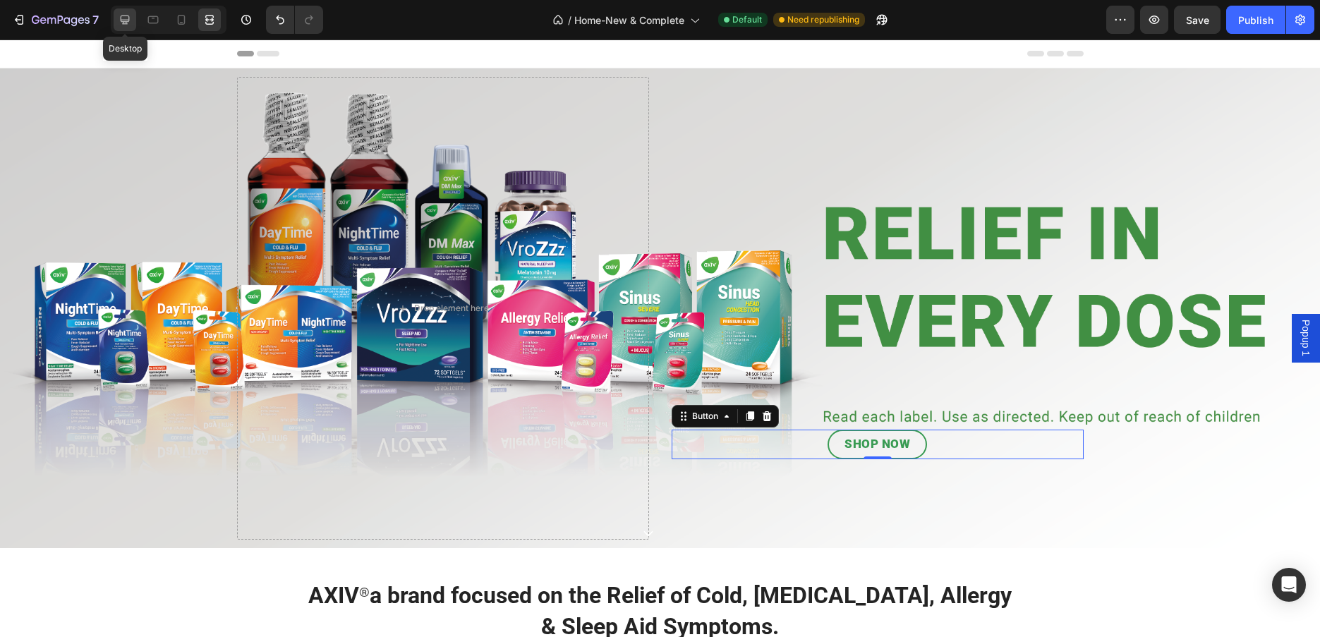
click at [120, 26] on icon at bounding box center [125, 20] width 14 height 14
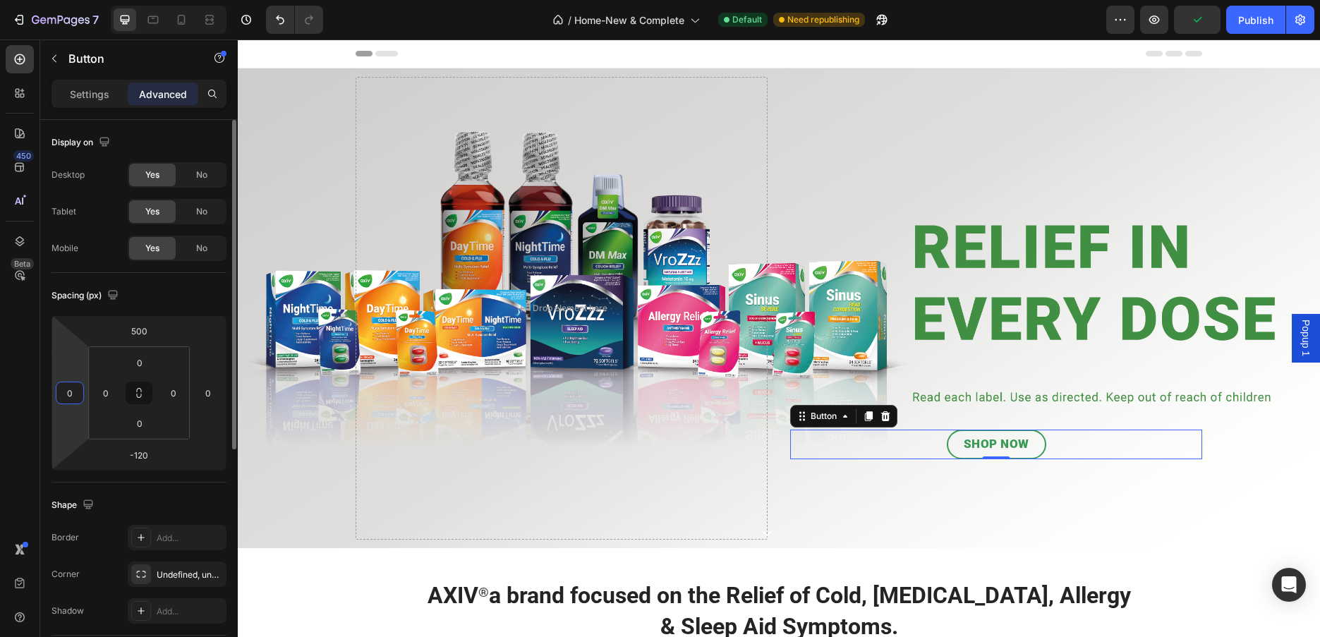
click at [75, 398] on input "0" at bounding box center [69, 392] width 21 height 21
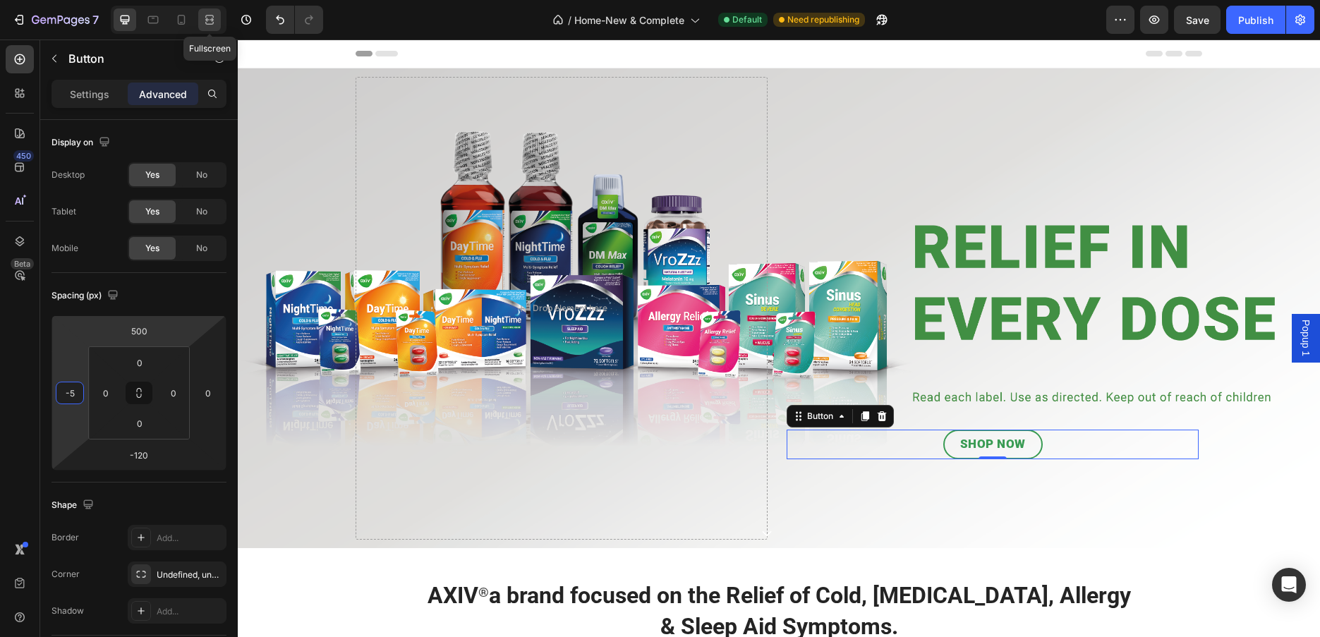
type input "-5"
click at [217, 20] on icon at bounding box center [210, 20] width 14 height 14
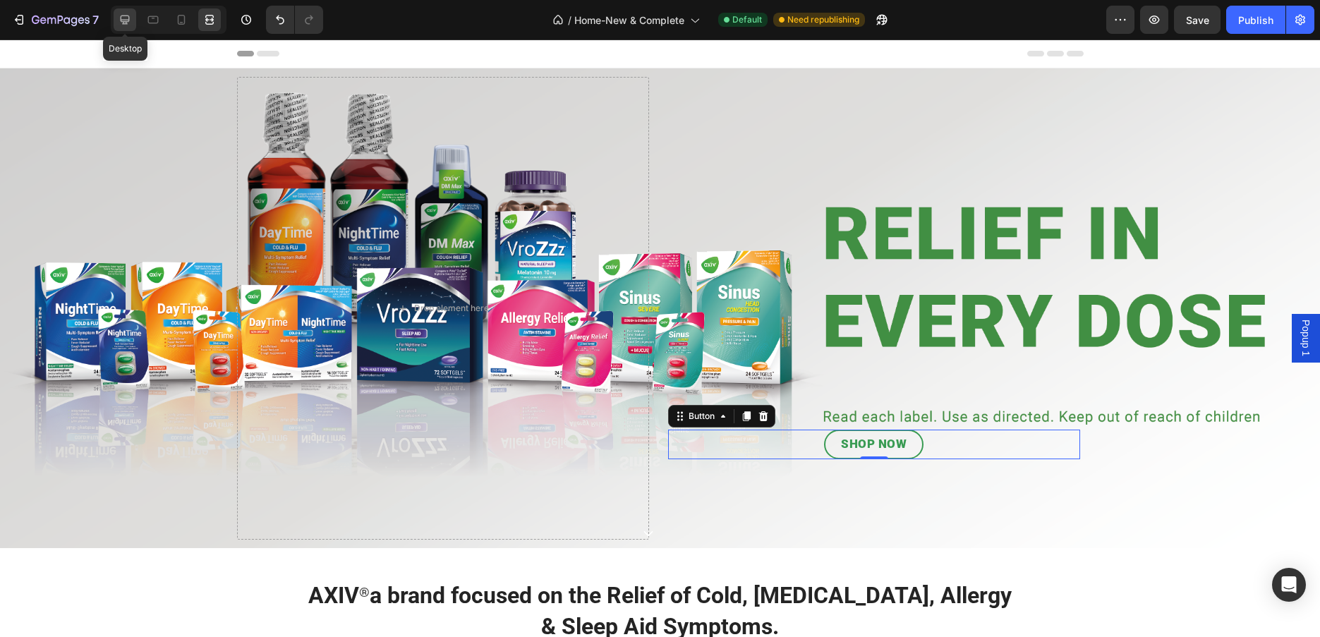
click at [120, 19] on icon at bounding box center [125, 20] width 14 height 14
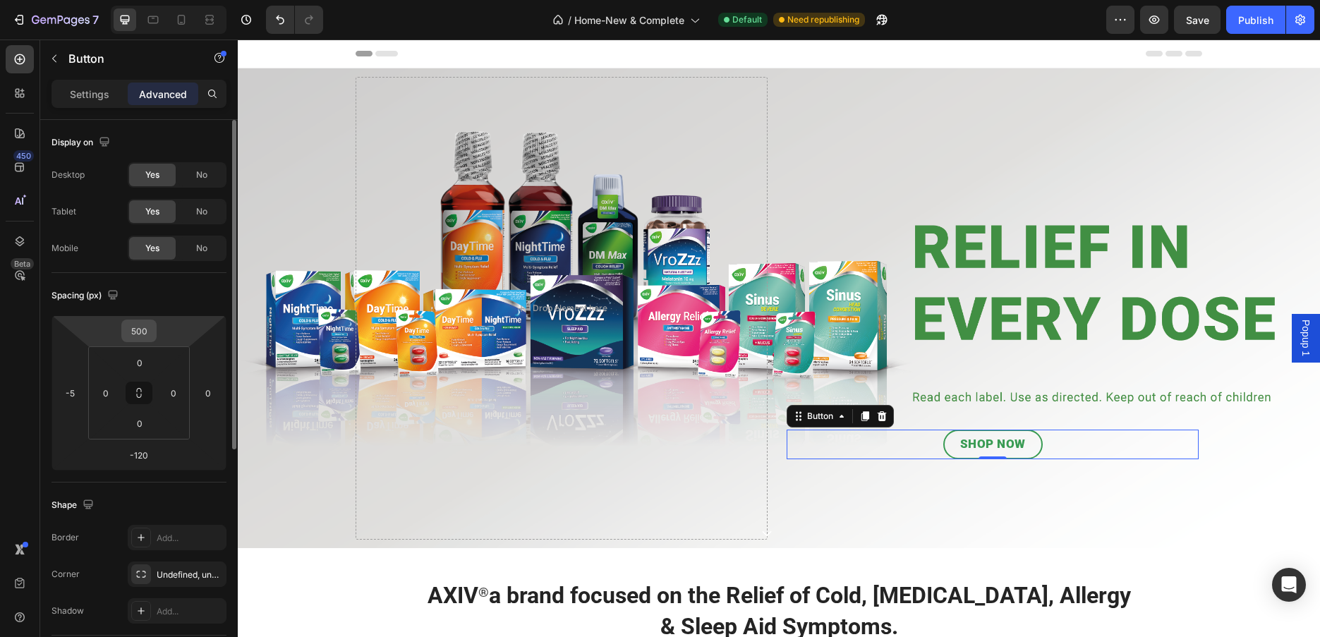
click at [135, 334] on input "500" at bounding box center [139, 330] width 28 height 21
click at [138, 330] on input "500" at bounding box center [139, 330] width 28 height 21
click at [140, 330] on input "500" at bounding box center [139, 330] width 28 height 21
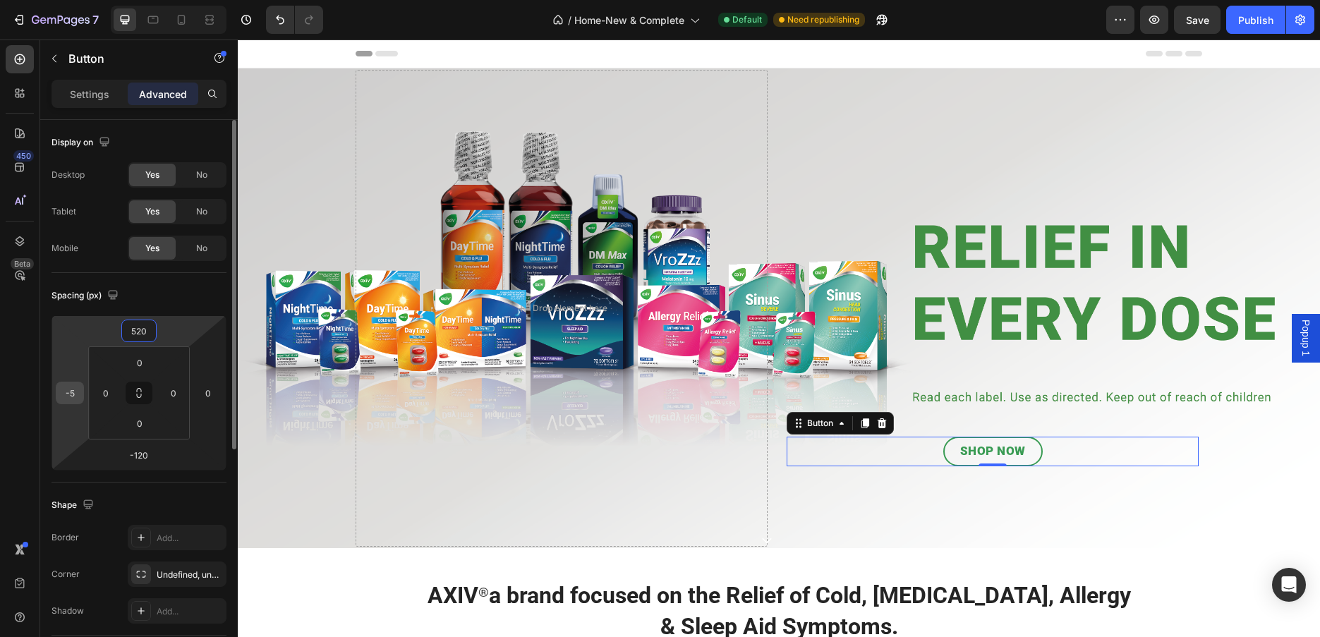
type input "520"
click at [70, 393] on input "-5" at bounding box center [69, 392] width 21 height 21
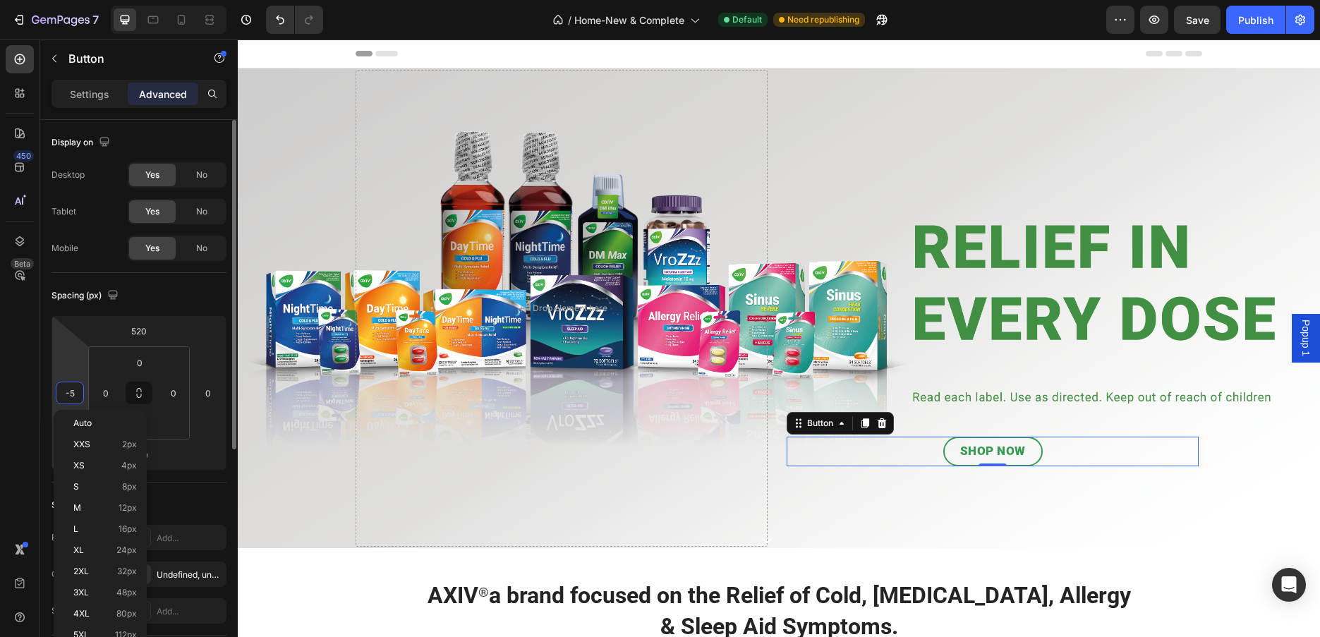
click at [71, 393] on input "-5" at bounding box center [69, 392] width 21 height 21
click at [67, 390] on input "-5" at bounding box center [69, 392] width 21 height 21
click at [71, 392] on input "-5" at bounding box center [69, 392] width 21 height 21
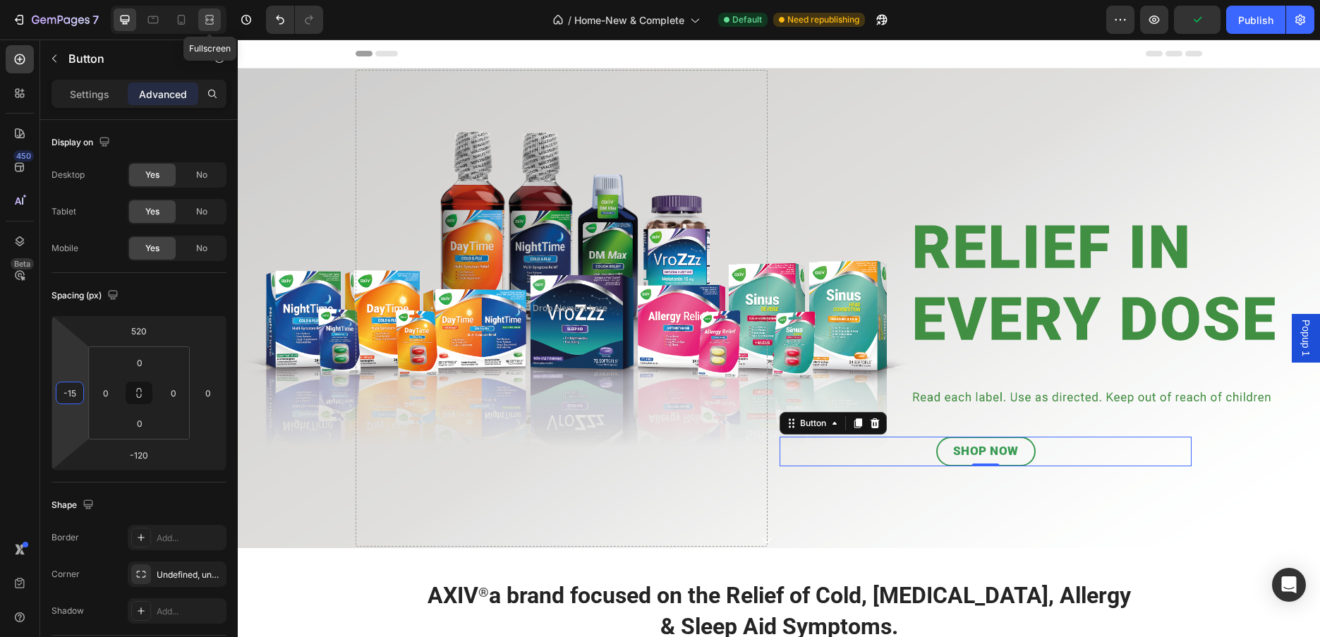
click at [219, 14] on div at bounding box center [209, 19] width 23 height 23
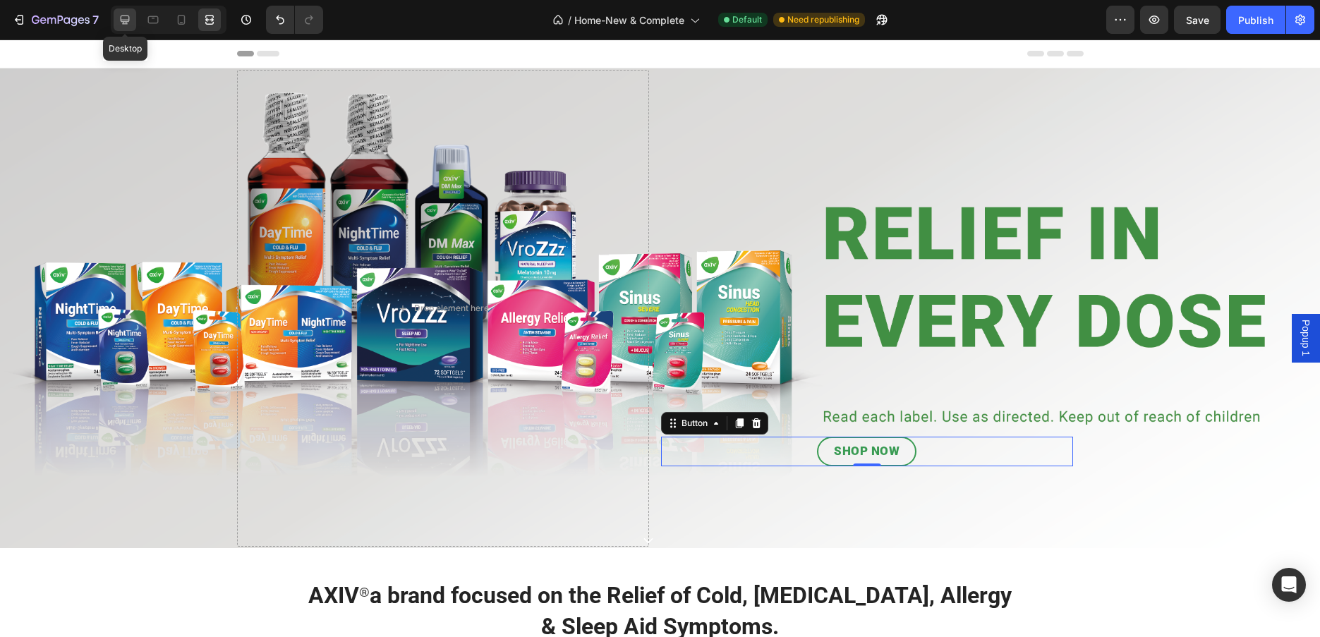
click at [122, 18] on icon at bounding box center [125, 20] width 14 height 14
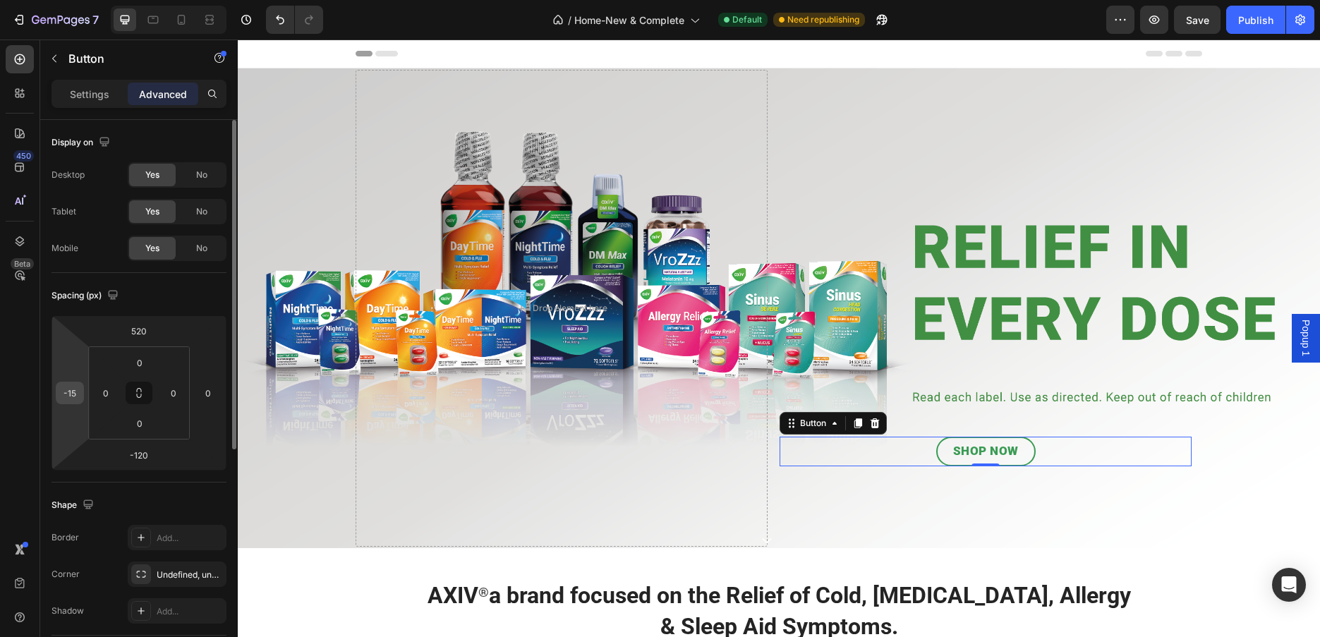
click at [74, 392] on input "-15" at bounding box center [69, 392] width 21 height 21
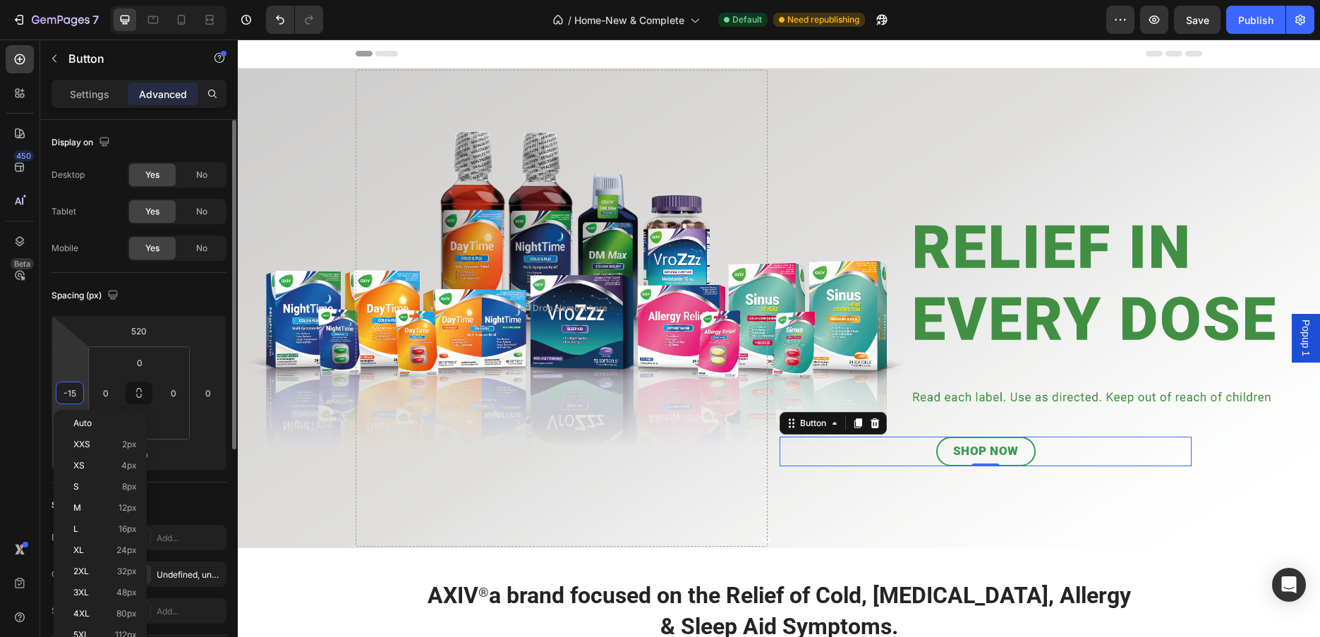
click at [74, 392] on input "-15" at bounding box center [69, 392] width 21 height 21
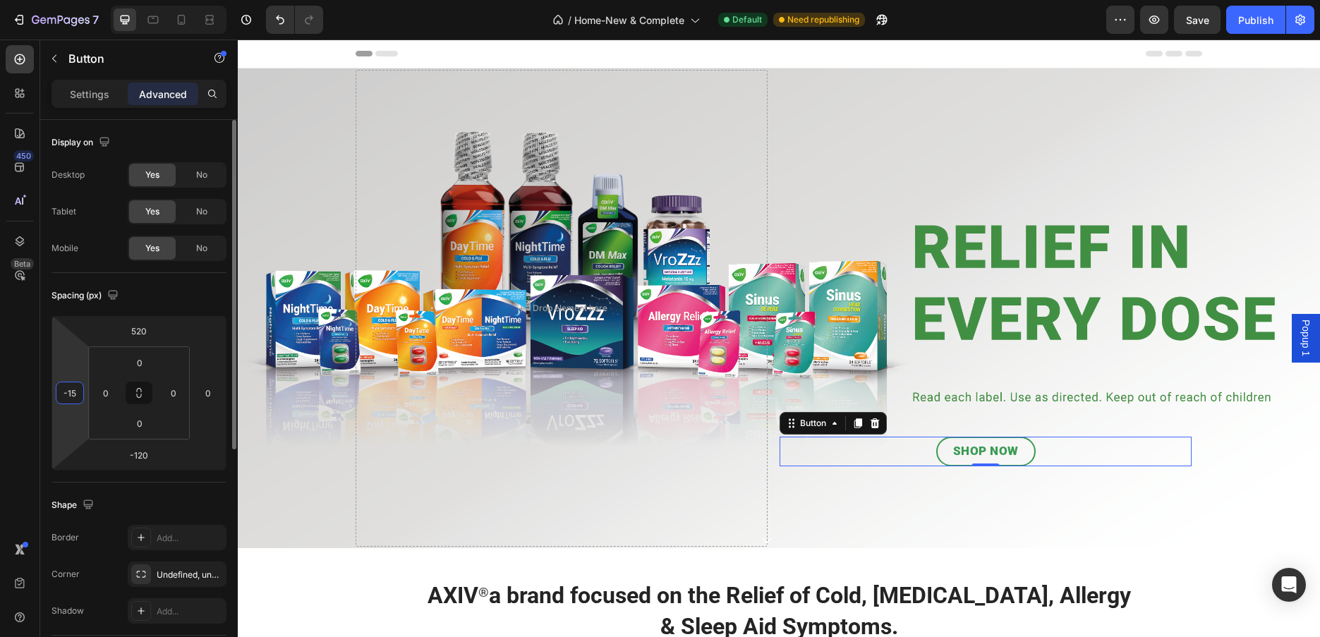
click at [71, 392] on input "-15" at bounding box center [69, 392] width 21 height 21
drag, startPoint x: 71, startPoint y: 392, endPoint x: 79, endPoint y: 390, distance: 8.0
click at [76, 393] on input "-15" at bounding box center [69, 392] width 21 height 21
type input "-13"
click at [154, 332] on div "520" at bounding box center [138, 331] width 35 height 23
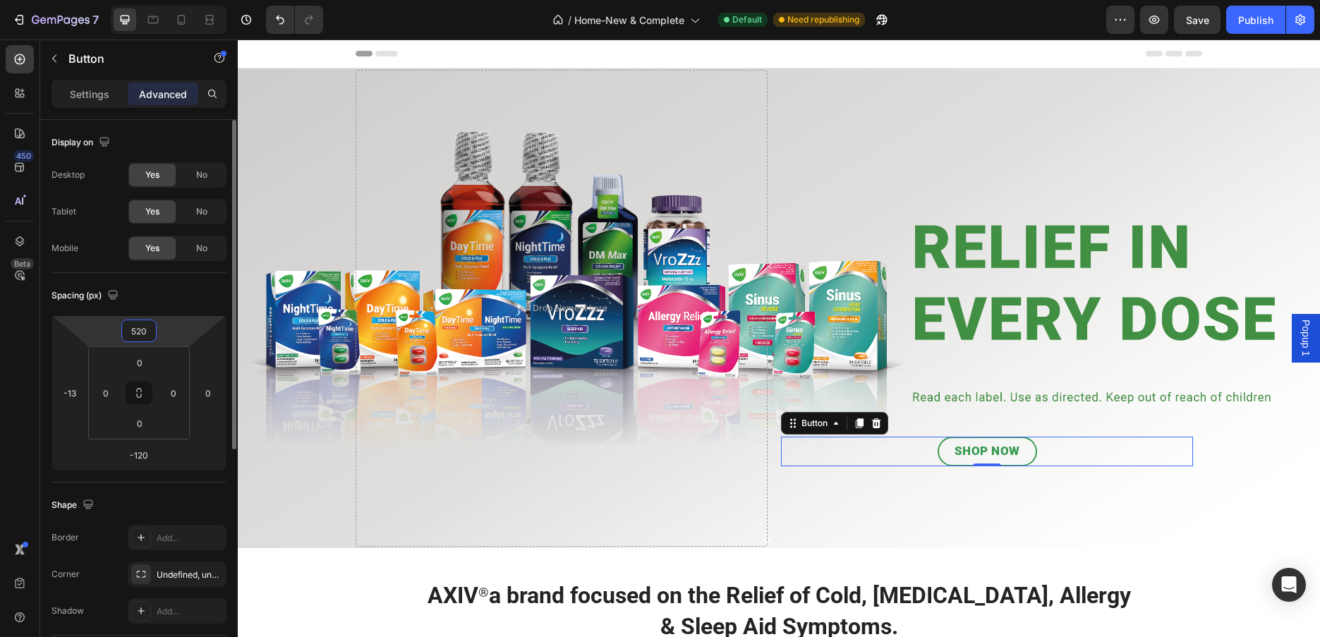
click at [144, 330] on input "520" at bounding box center [139, 330] width 28 height 21
click at [141, 330] on input "520" at bounding box center [139, 330] width 28 height 21
click at [138, 327] on input "520" at bounding box center [139, 330] width 28 height 21
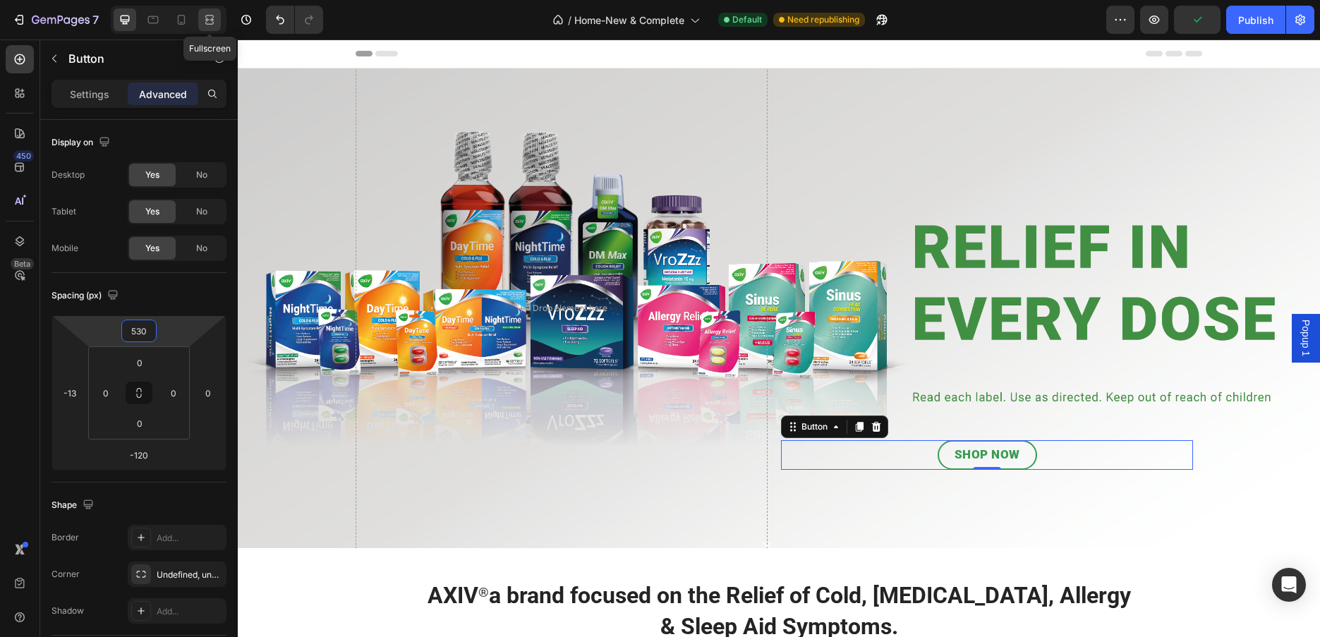
type input "530"
click at [213, 21] on icon at bounding box center [210, 20] width 14 height 14
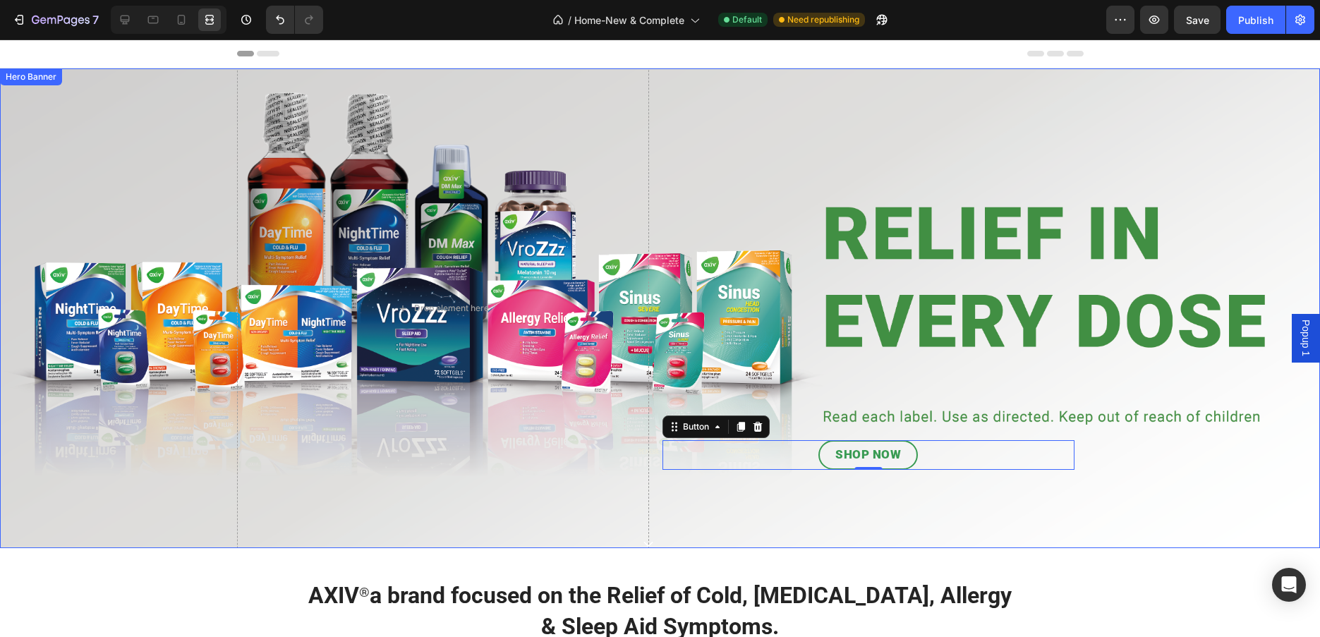
click at [927, 294] on div "SHOP NOW Button -120" at bounding box center [878, 225] width 412 height 319
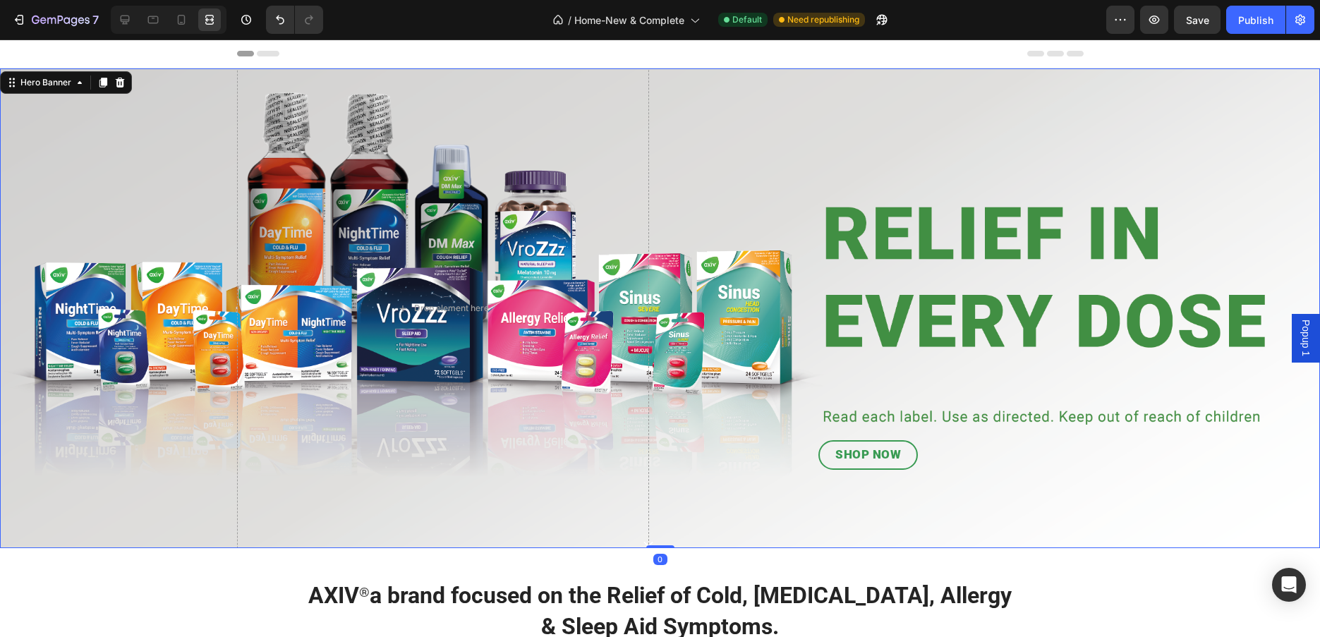
click at [907, 323] on div "SHOP NOW Button" at bounding box center [878, 225] width 412 height 319
click at [877, 415] on div "SHOP NOW Button Icon" at bounding box center [878, 308] width 412 height 484
click at [883, 458] on p "SHOP NOW" at bounding box center [869, 455] width 66 height 18
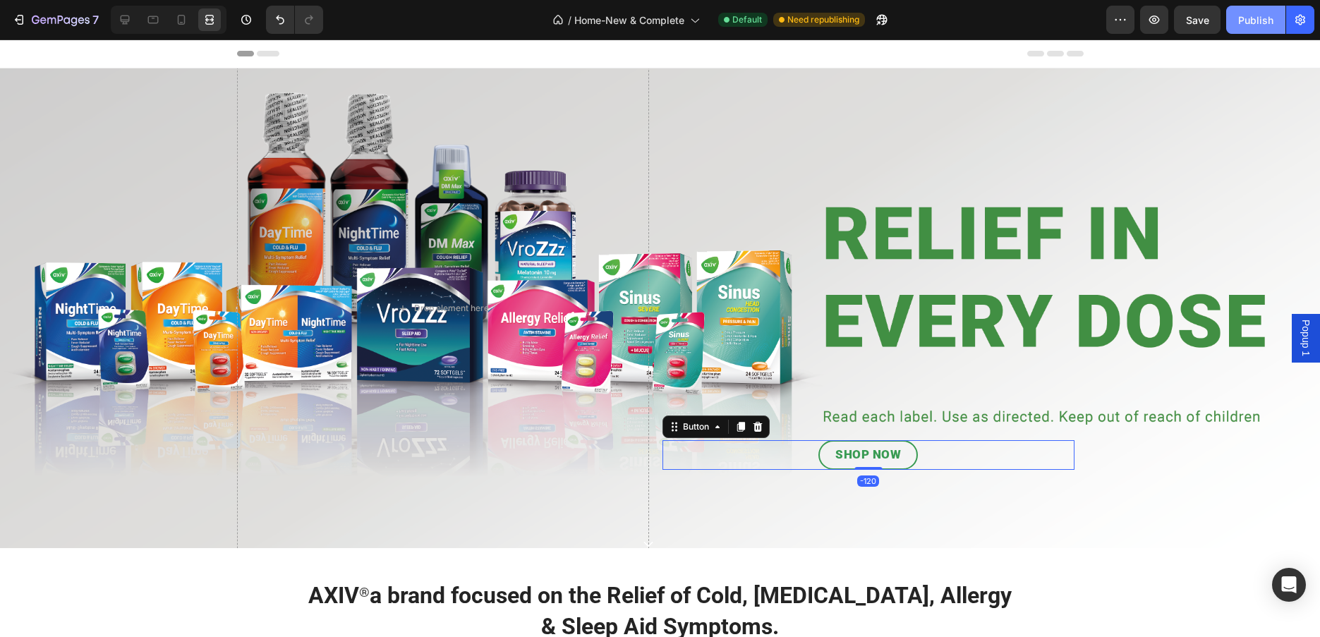
click at [1258, 21] on div "Publish" at bounding box center [1255, 20] width 35 height 15
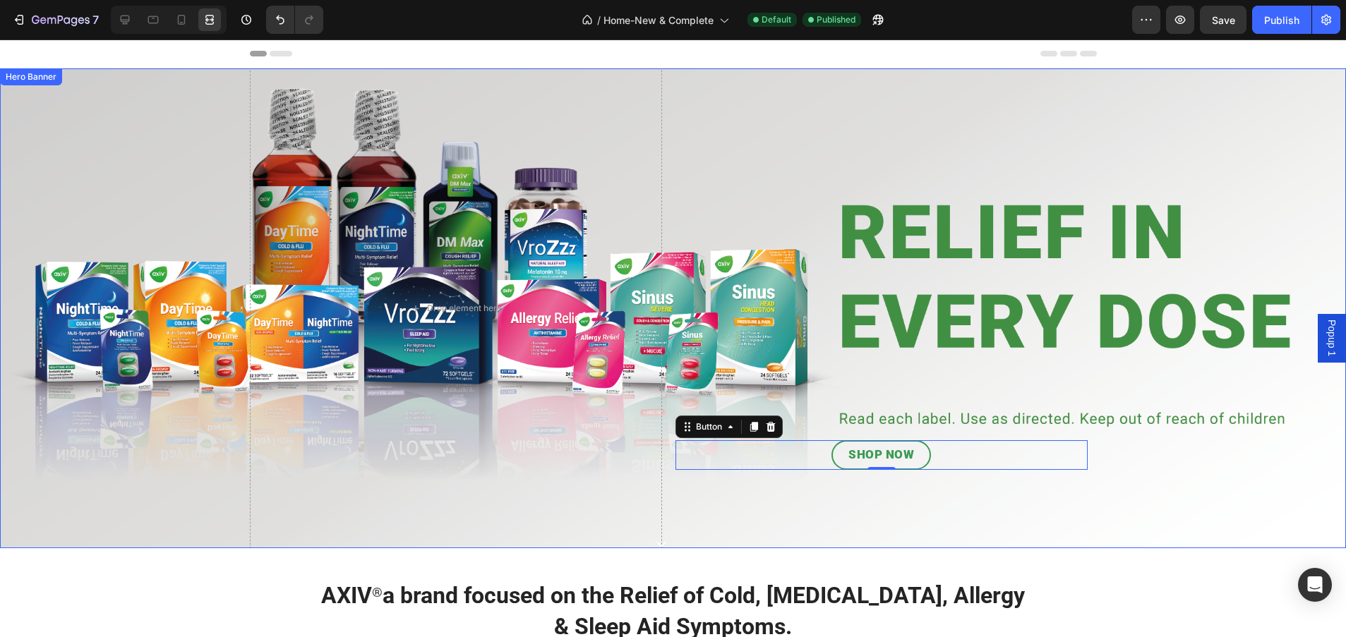
click at [97, 119] on div "Background Image" at bounding box center [673, 308] width 1346 height 480
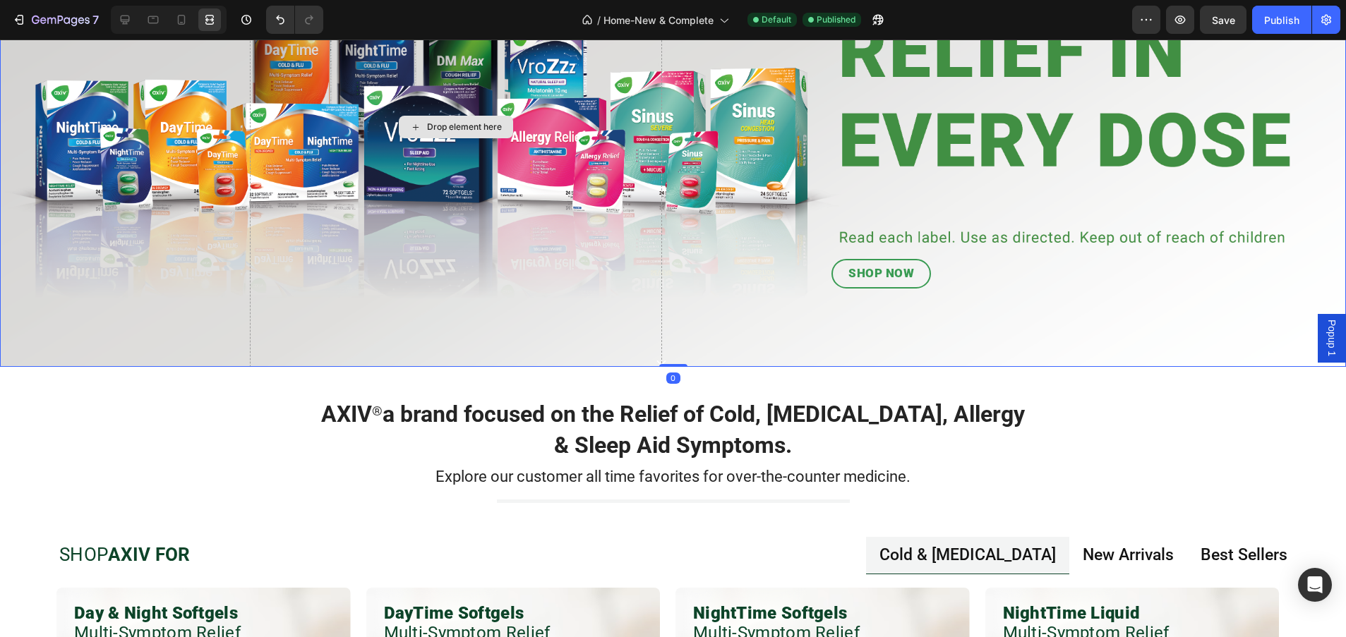
scroll to position [353, 0]
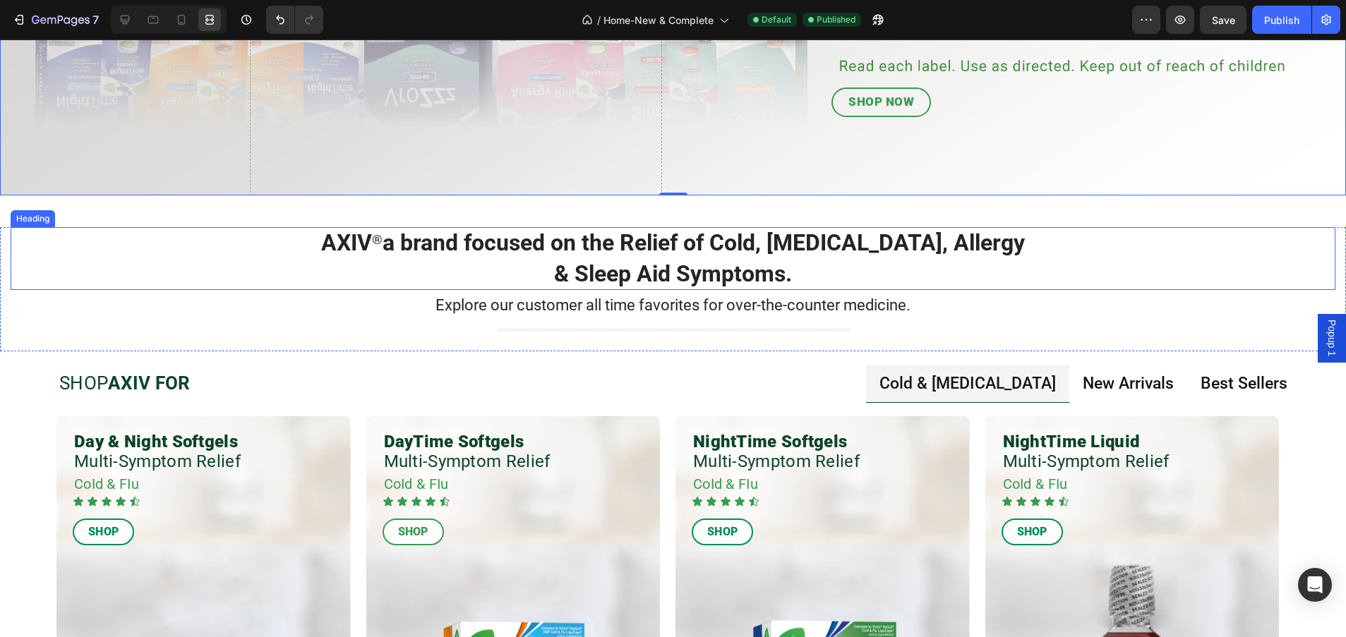
click at [580, 253] on h2 "AXIV ® a brand focused on the Relief of Cold, [MEDICAL_DATA], Allergy & Sleep A…" at bounding box center [673, 258] width 1302 height 63
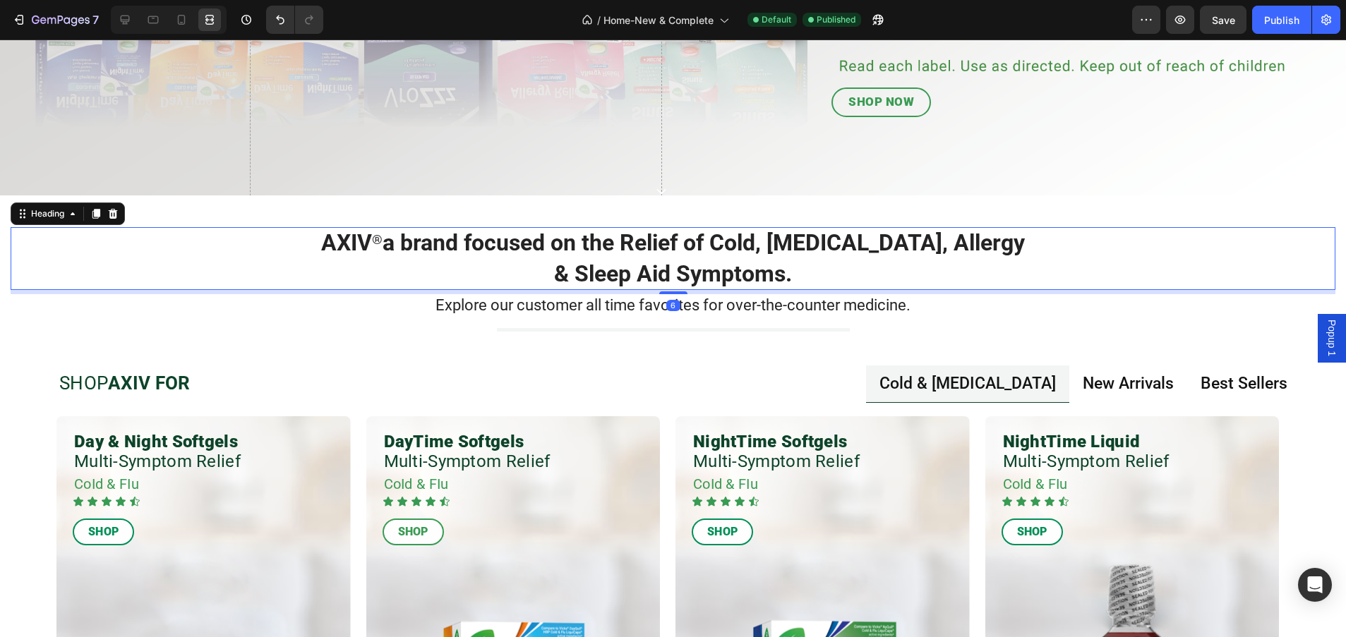
scroll to position [0, 0]
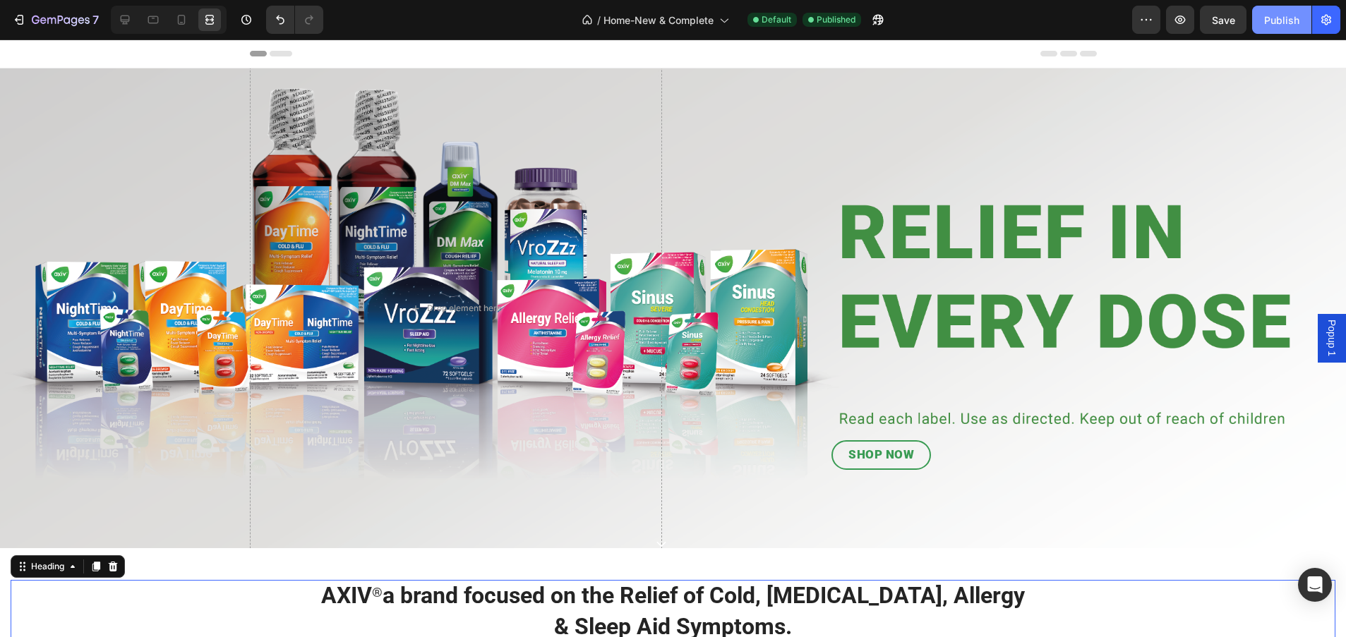
click at [1281, 16] on div "Publish" at bounding box center [1281, 20] width 35 height 15
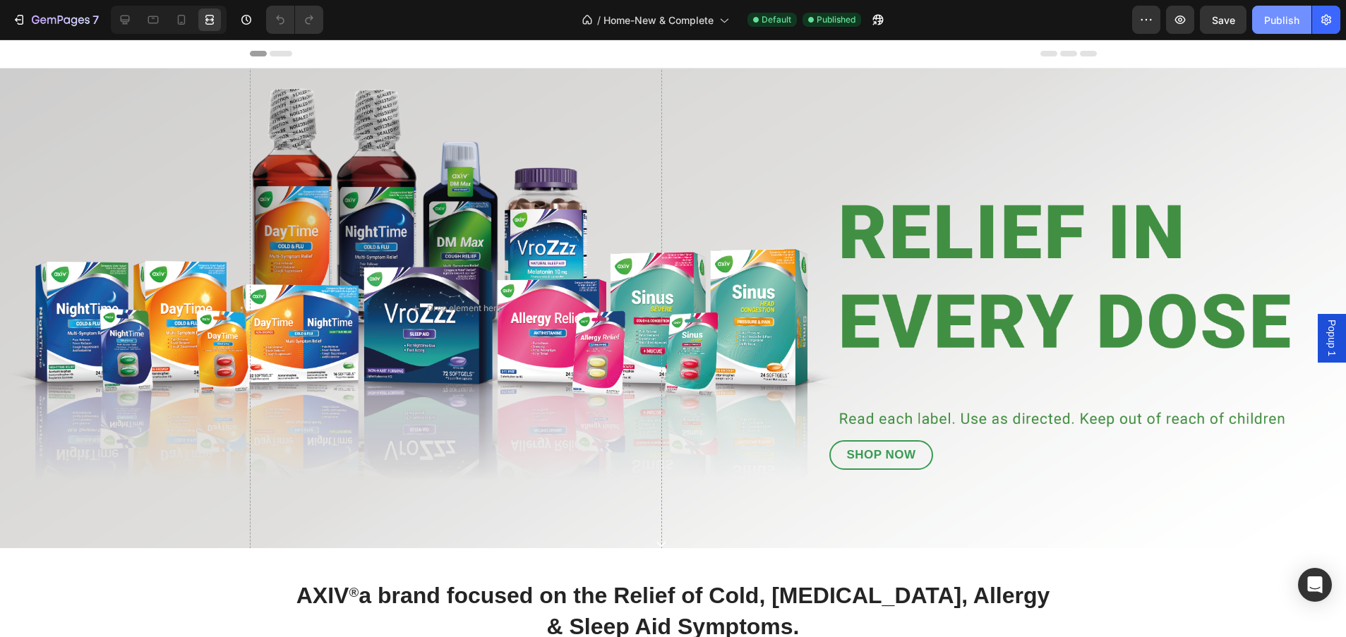
click at [1281, 25] on div "Publish" at bounding box center [1281, 20] width 35 height 15
